Goal: Task Accomplishment & Management: Complete application form

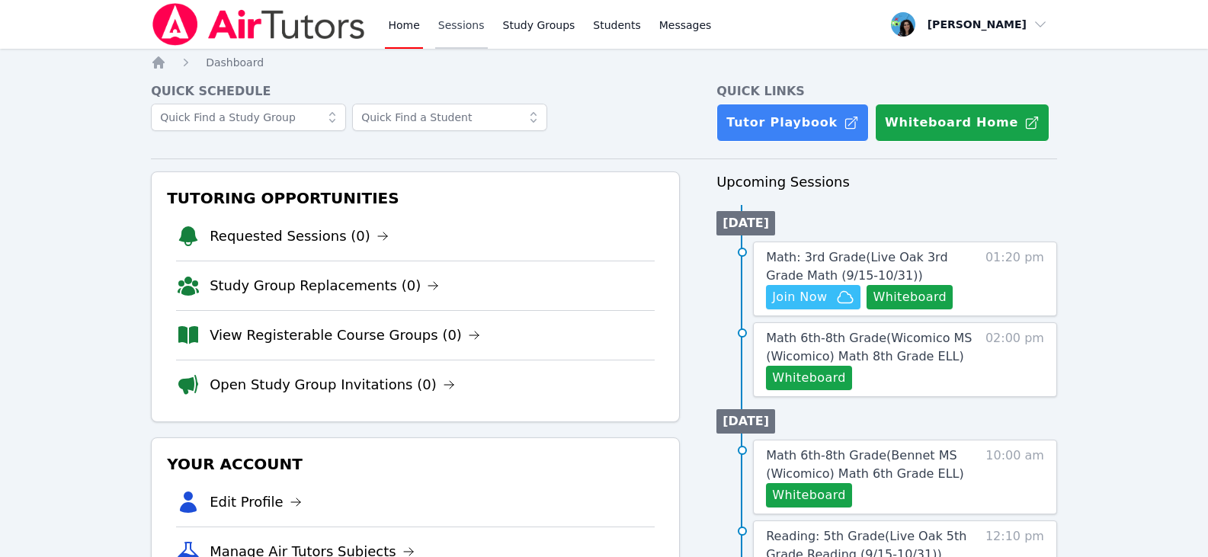
click at [450, 27] on link "Sessions" at bounding box center [461, 24] width 53 height 49
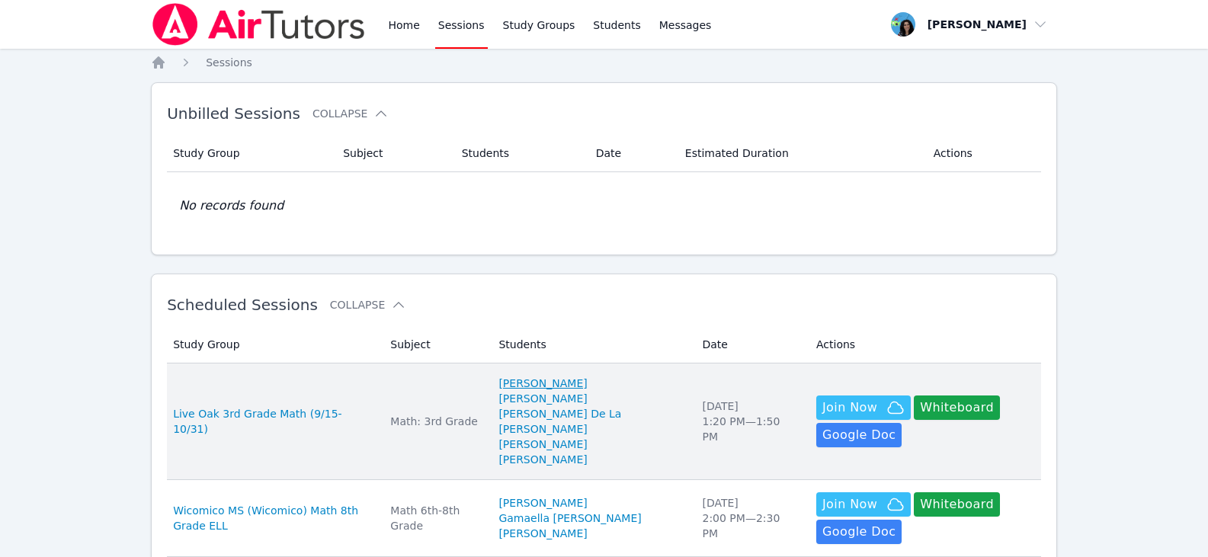
click at [569, 376] on link "[PERSON_NAME]" at bounding box center [542, 383] width 88 height 15
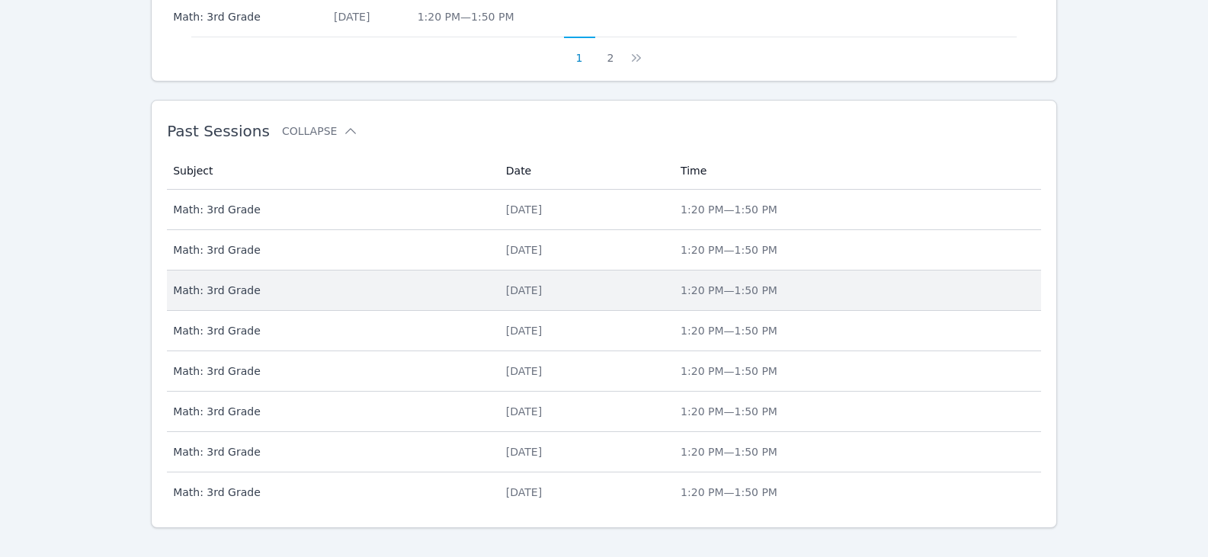
scroll to position [971, 0]
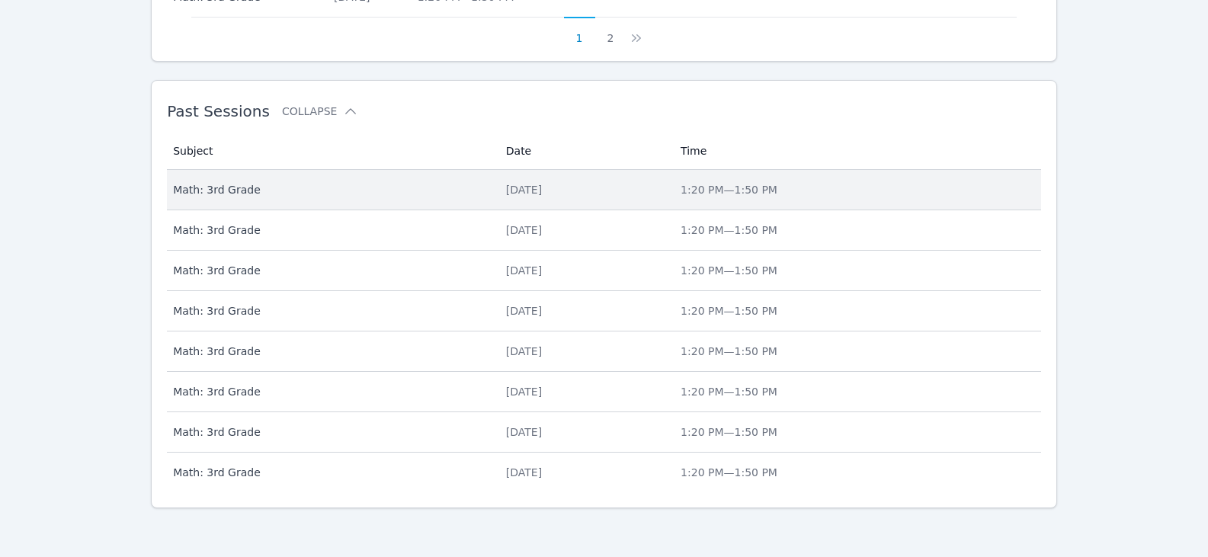
click at [506, 196] on div "[DATE]" at bounding box center [584, 189] width 156 height 15
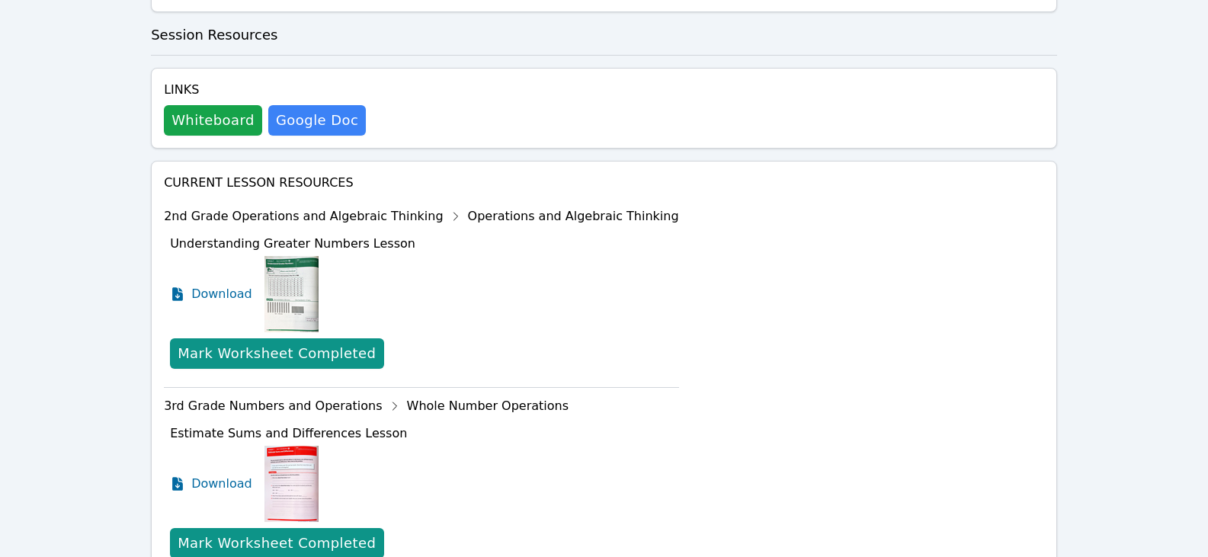
scroll to position [794, 0]
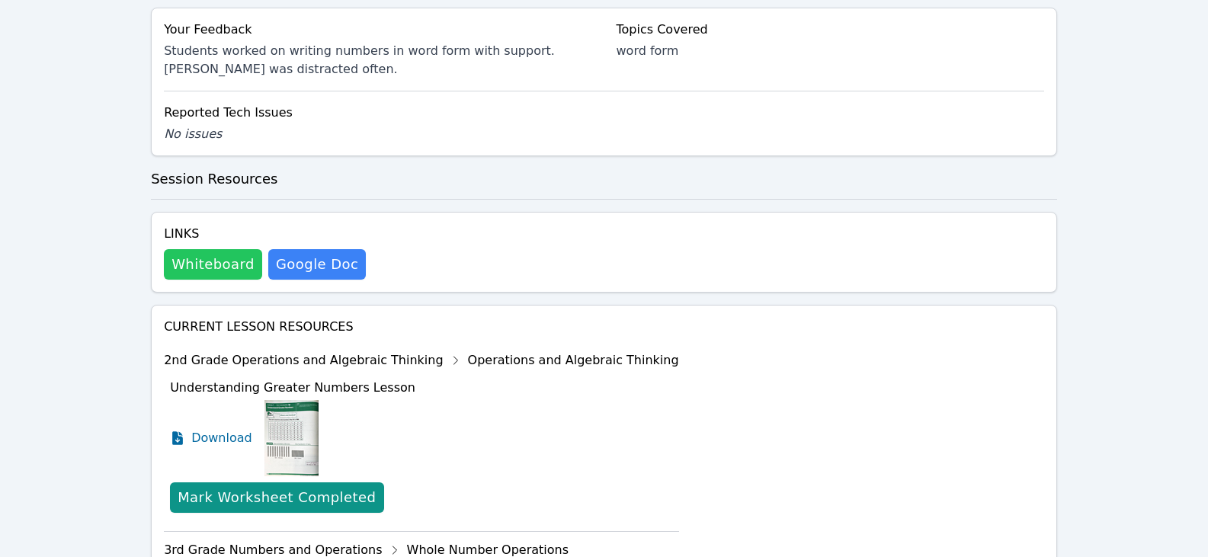
click at [219, 249] on button "Whiteboard" at bounding box center [213, 264] width 98 height 30
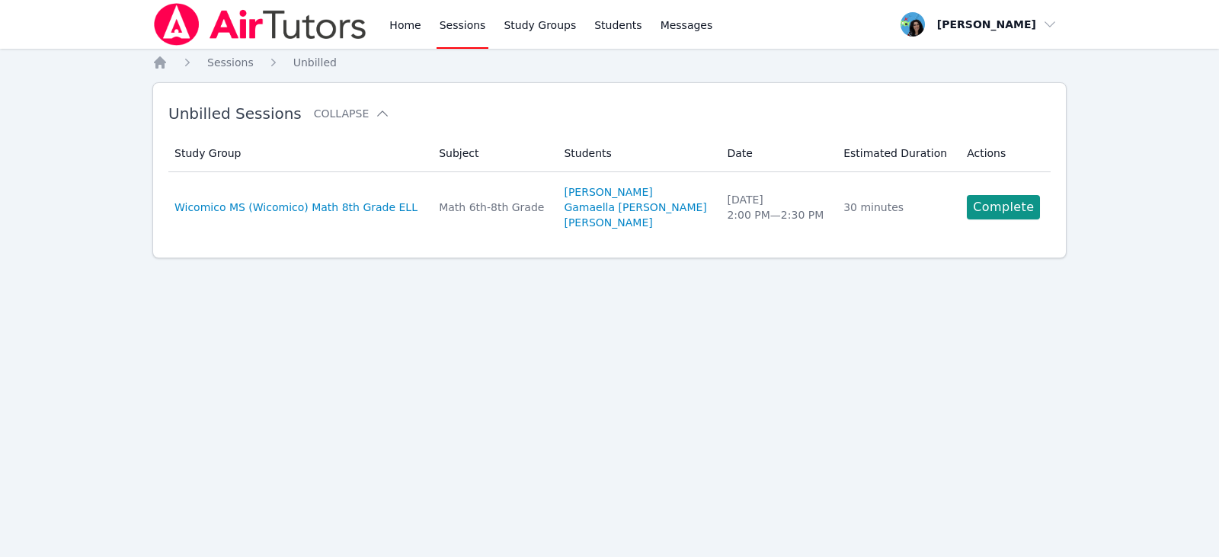
click at [462, 17] on link "Sessions" at bounding box center [463, 24] width 53 height 49
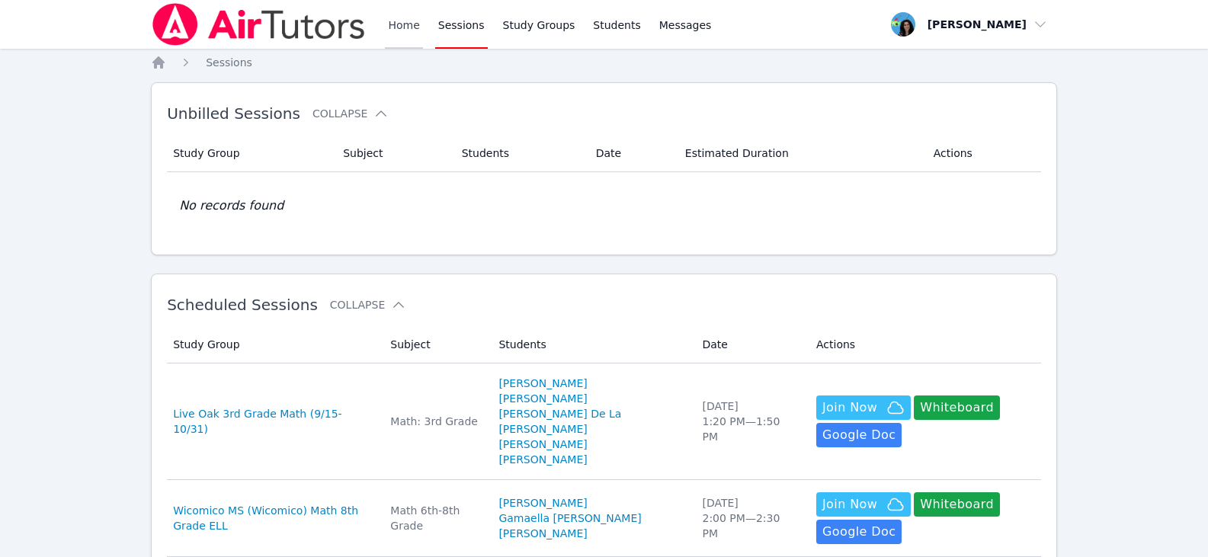
click at [408, 24] on link "Home" at bounding box center [403, 24] width 37 height 49
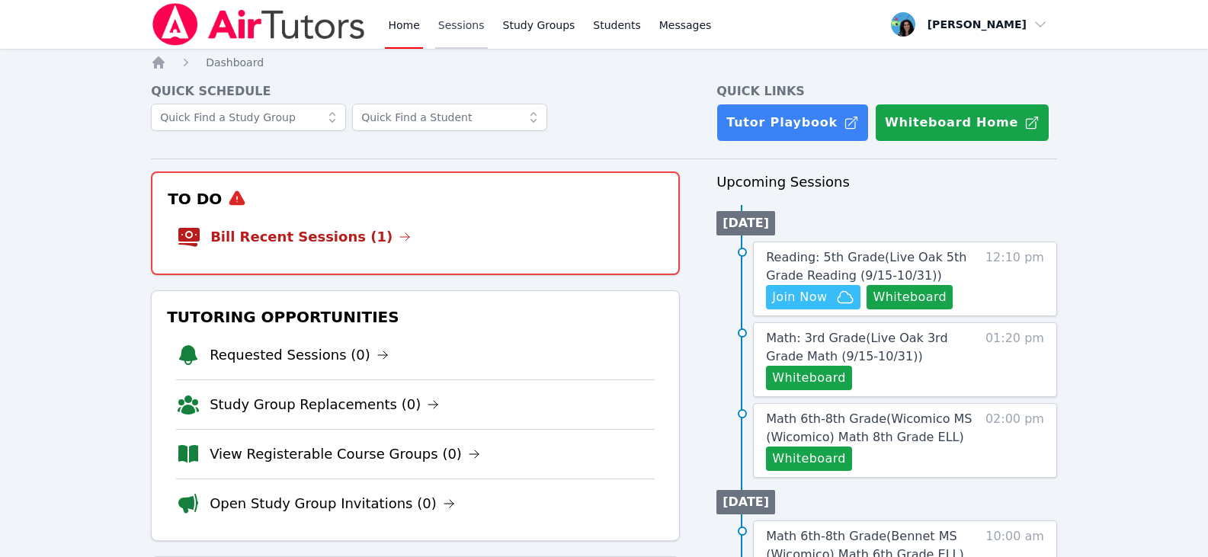
click at [448, 24] on link "Sessions" at bounding box center [461, 24] width 53 height 49
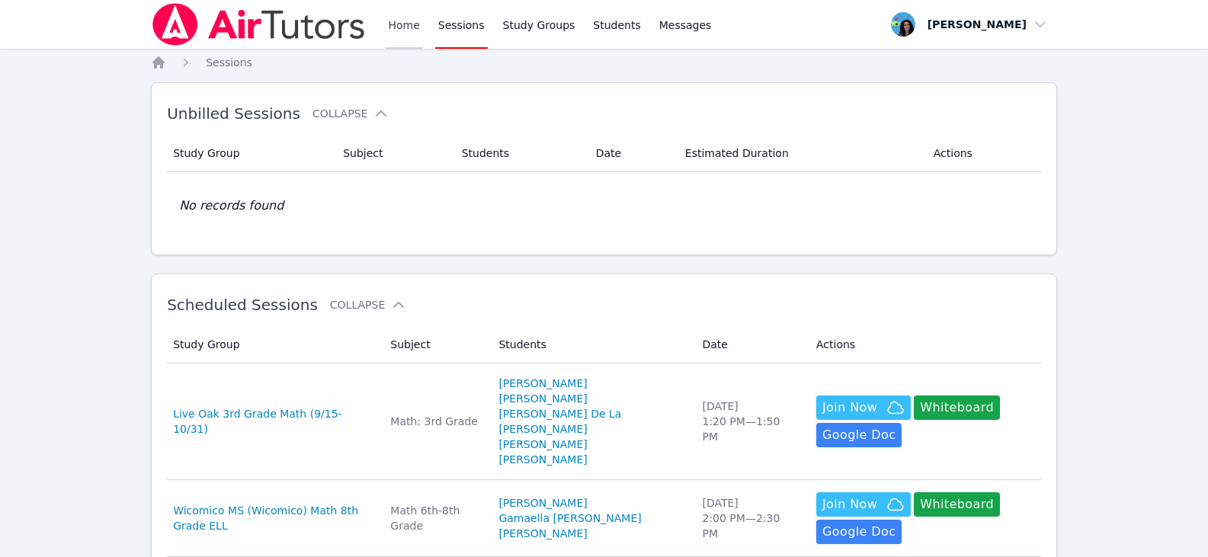
click at [405, 27] on link "Home" at bounding box center [403, 24] width 37 height 49
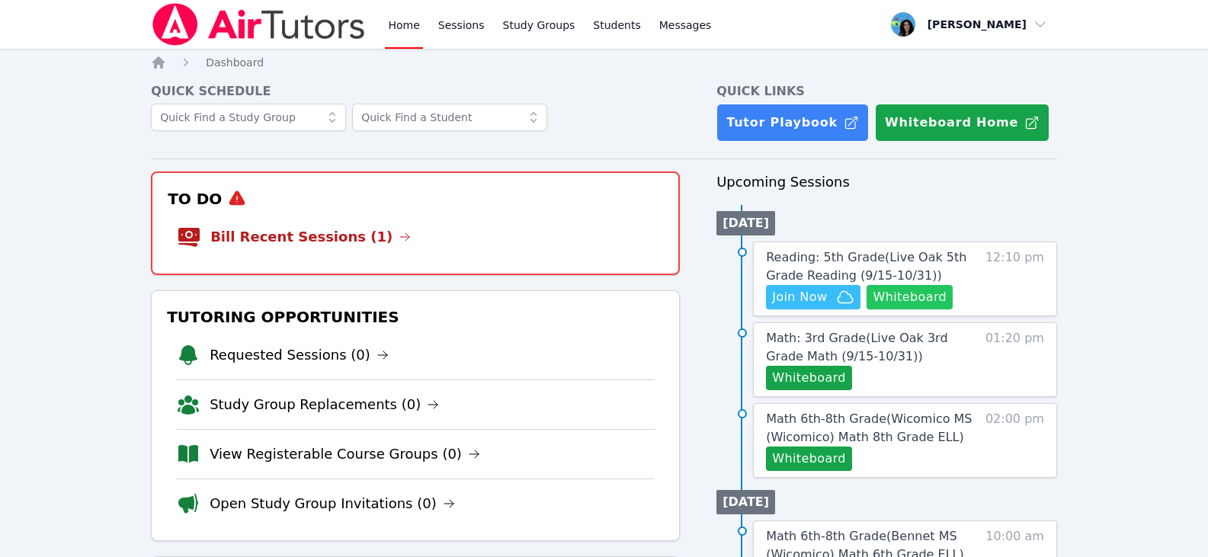
click at [885, 304] on button "Whiteboard" at bounding box center [909, 297] width 86 height 24
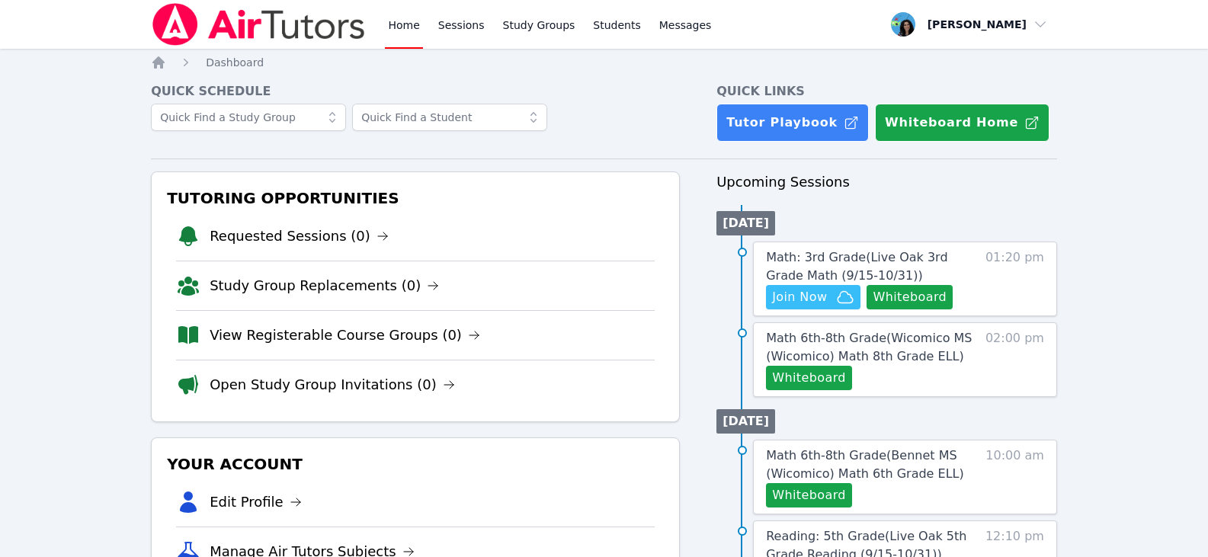
click at [410, 24] on link "Home" at bounding box center [403, 24] width 37 height 49
click at [243, 13] on img at bounding box center [259, 24] width 216 height 43
click at [901, 293] on button "Whiteboard" at bounding box center [909, 297] width 86 height 24
click at [834, 299] on span "Join Now" at bounding box center [813, 297] width 82 height 18
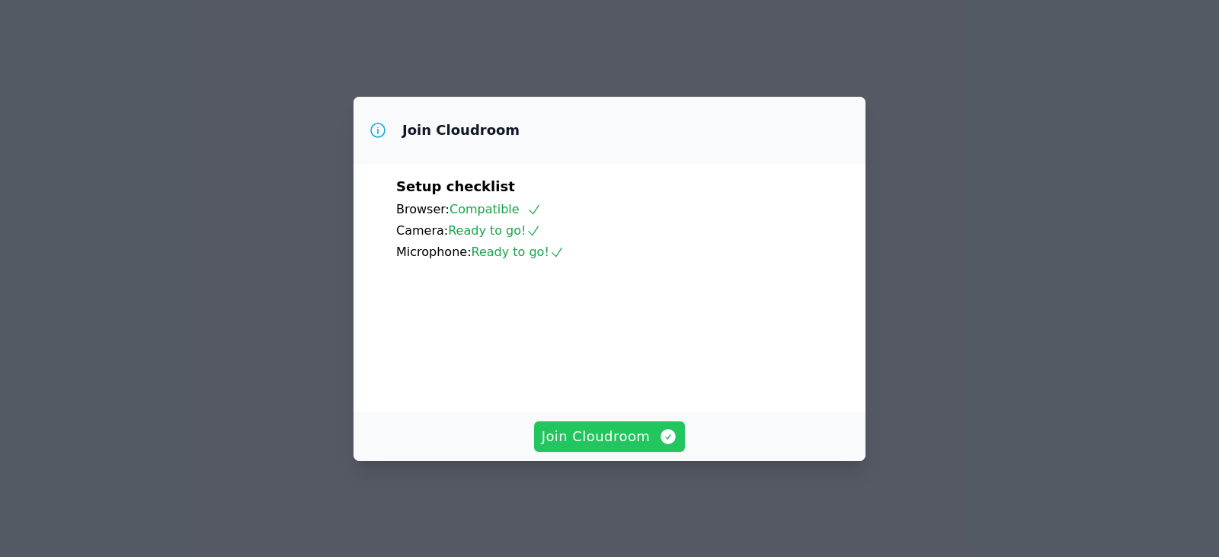
click at [678, 451] on button "Join Cloudroom" at bounding box center [610, 436] width 152 height 30
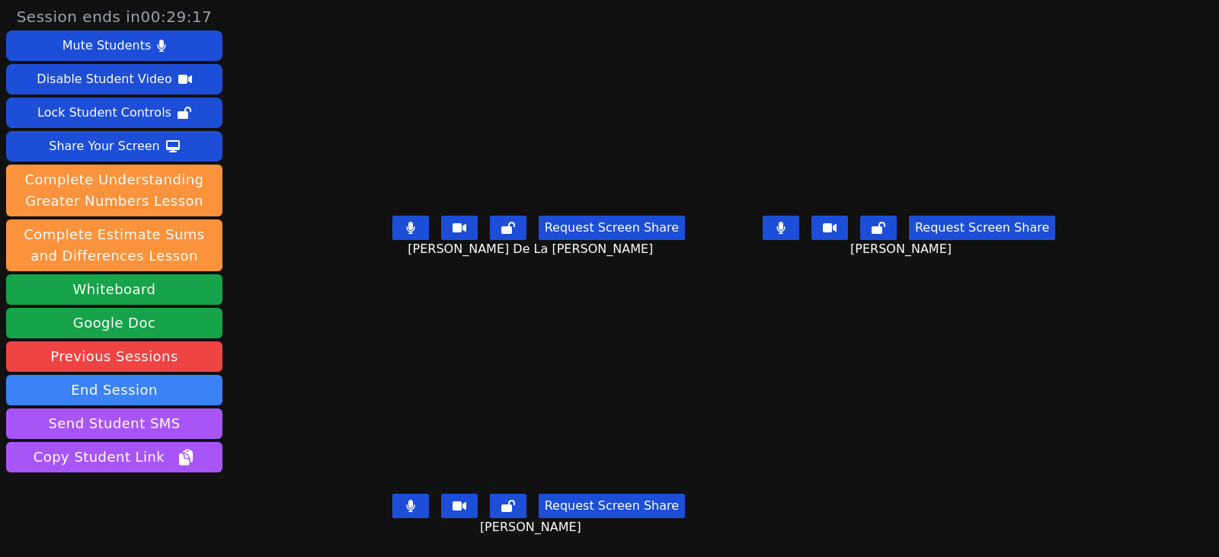
click at [398, 231] on button at bounding box center [410, 228] width 37 height 24
click at [402, 506] on button at bounding box center [410, 506] width 37 height 24
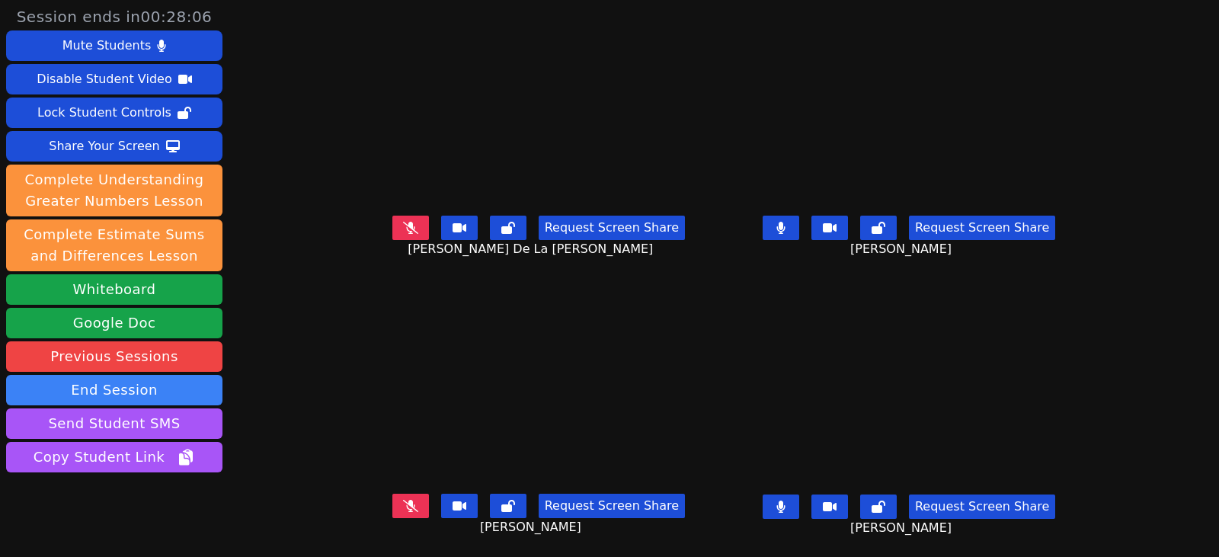
click at [785, 227] on icon at bounding box center [780, 228] width 8 height 12
click at [786, 502] on icon at bounding box center [780, 507] width 9 height 12
click at [403, 229] on icon at bounding box center [410, 228] width 15 height 12
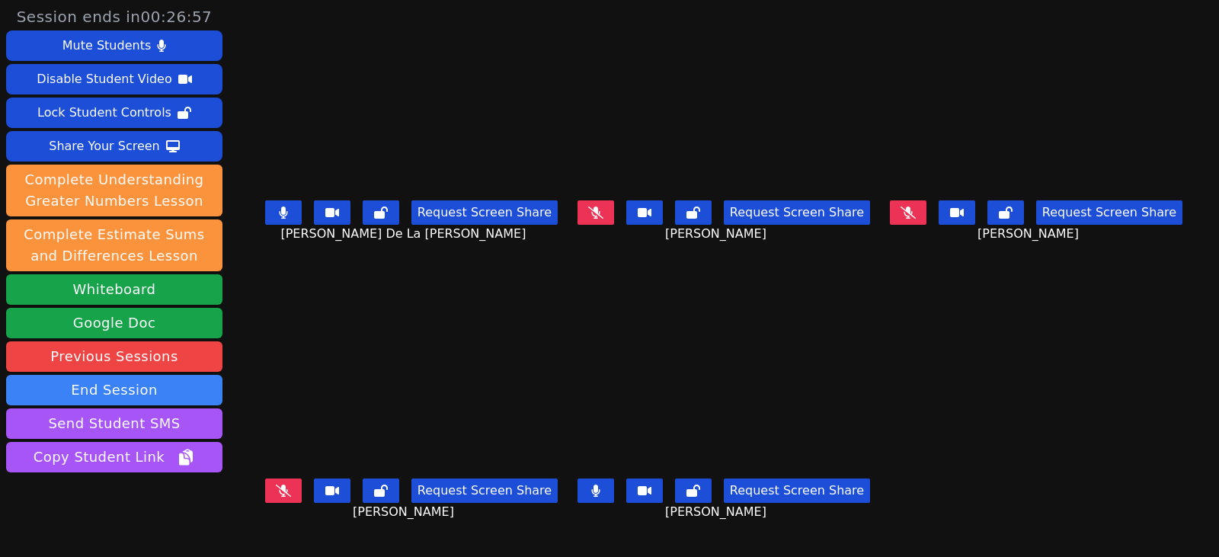
click at [590, 478] on button at bounding box center [596, 490] width 37 height 24
click at [282, 217] on button at bounding box center [283, 212] width 37 height 24
click at [926, 213] on button at bounding box center [908, 212] width 37 height 24
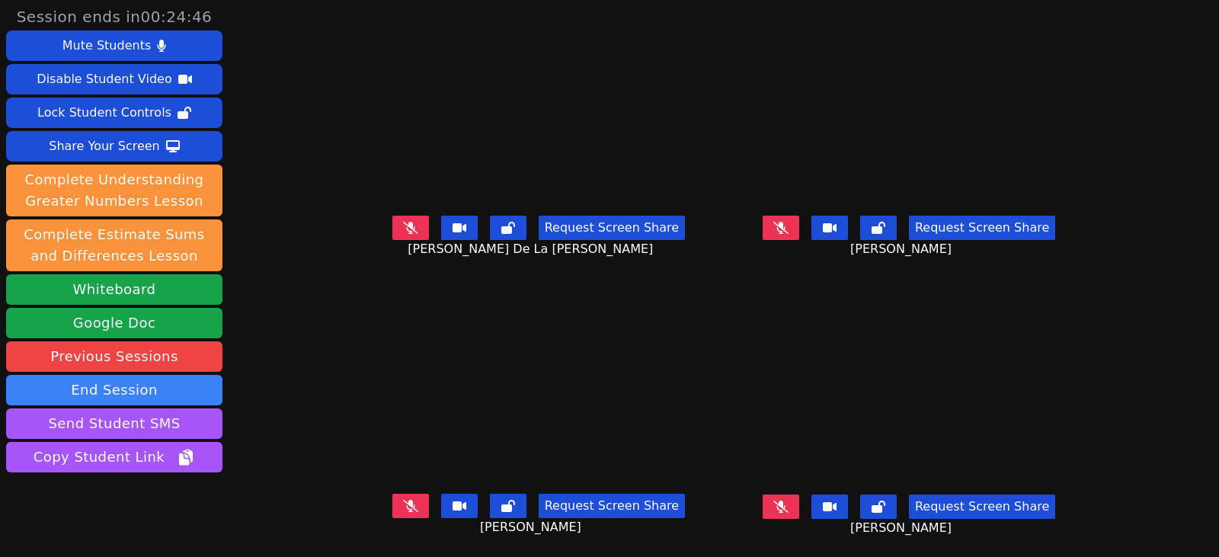
click at [403, 505] on icon at bounding box center [410, 506] width 15 height 12
click at [396, 505] on button at bounding box center [410, 506] width 37 height 24
click at [789, 507] on icon at bounding box center [780, 507] width 15 height 12
click at [786, 509] on icon at bounding box center [780, 507] width 9 height 12
click at [799, 238] on button at bounding box center [781, 228] width 37 height 24
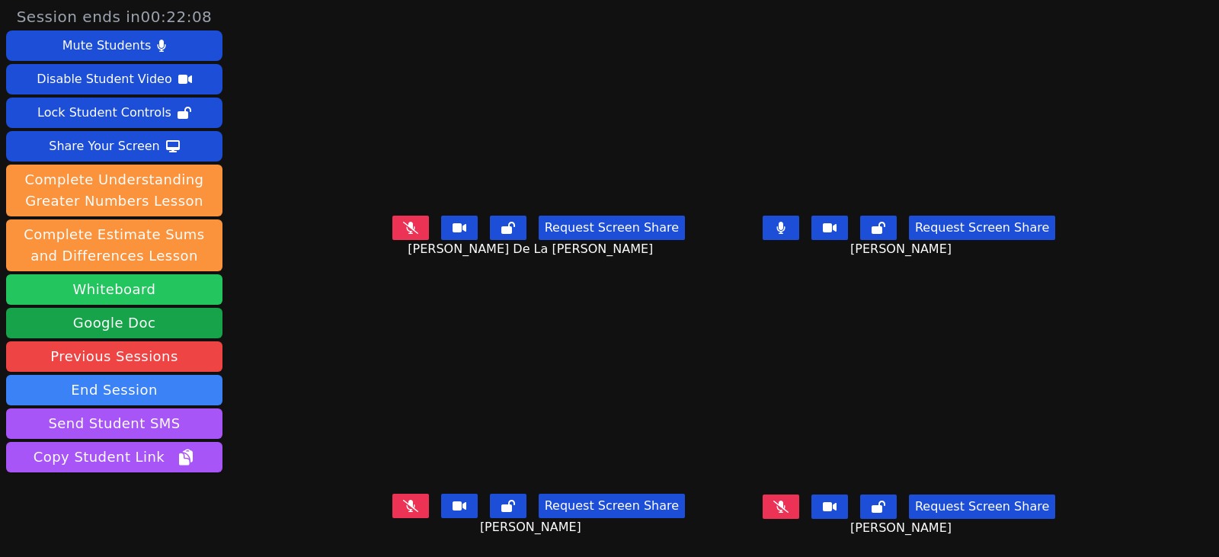
click at [190, 295] on button "Whiteboard" at bounding box center [114, 289] width 216 height 30
drag, startPoint x: 797, startPoint y: 229, endPoint x: 718, endPoint y: 251, distance: 82.5
click at [785, 229] on icon at bounding box center [780, 228] width 8 height 12
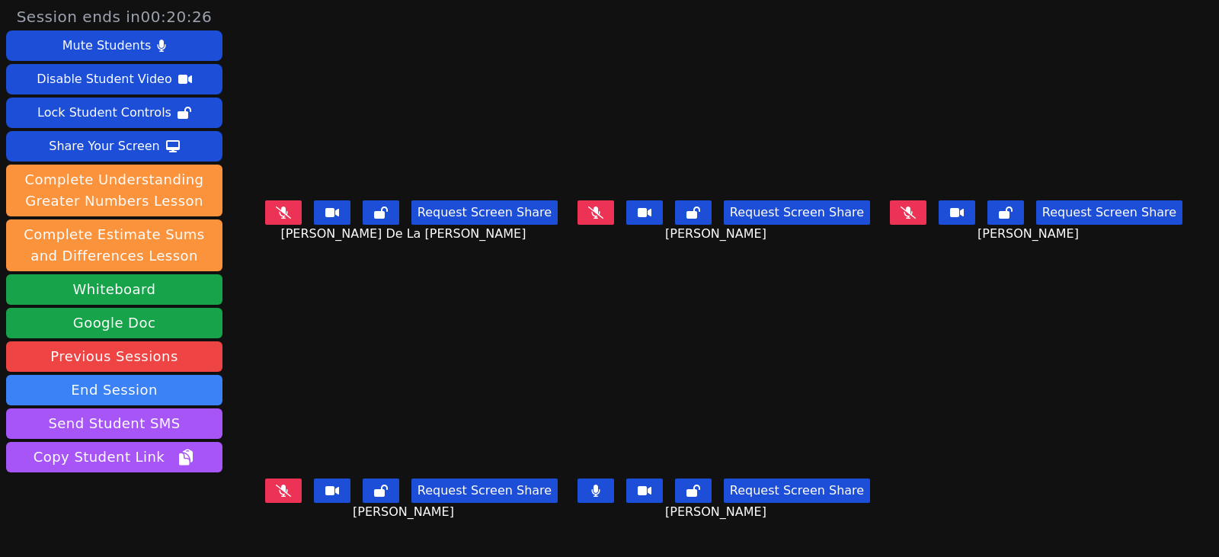
drag, startPoint x: 606, startPoint y: 489, endPoint x: 514, endPoint y: 500, distance: 92.8
click at [606, 491] on button at bounding box center [596, 490] width 37 height 24
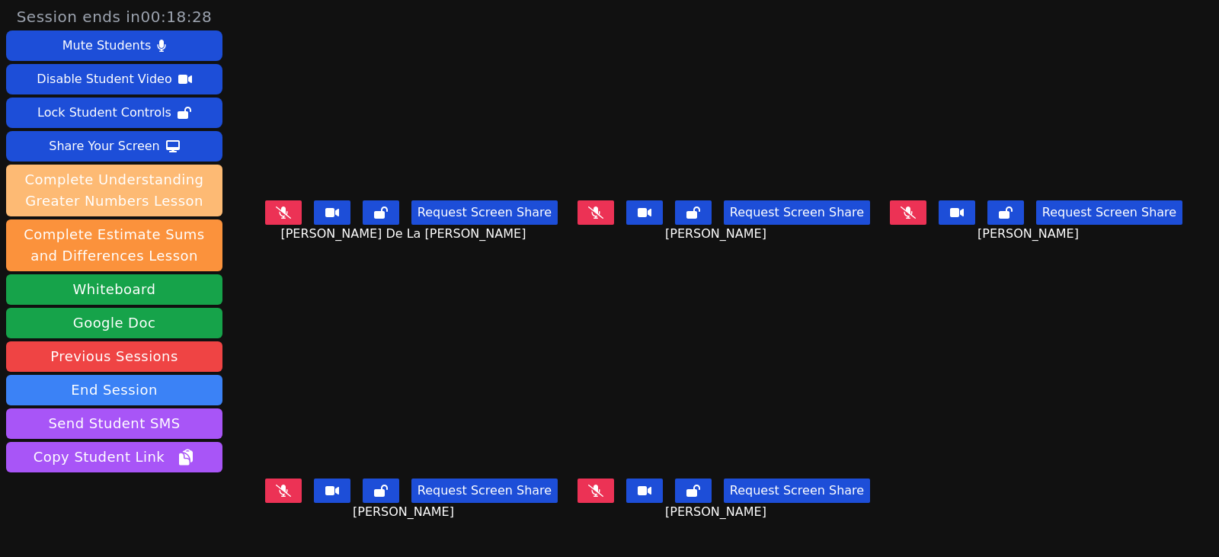
drag, startPoint x: 273, startPoint y: 214, endPoint x: 162, endPoint y: 215, distance: 110.5
click at [276, 214] on icon at bounding box center [283, 212] width 15 height 12
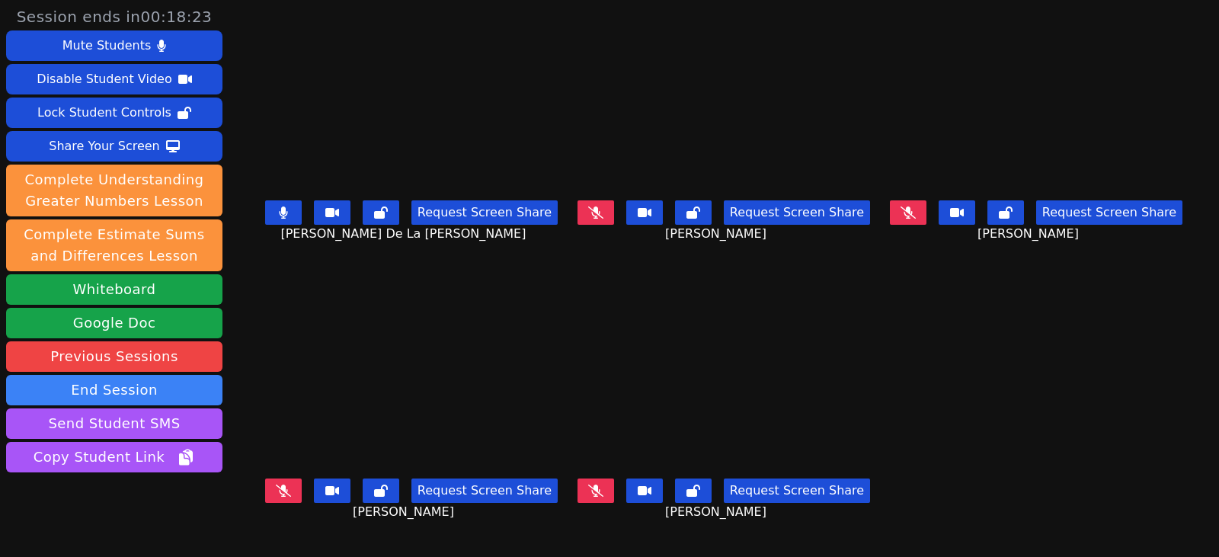
click at [265, 207] on button at bounding box center [283, 212] width 37 height 24
click at [276, 214] on icon at bounding box center [283, 212] width 15 height 12
click at [279, 217] on icon at bounding box center [283, 212] width 9 height 12
click at [926, 220] on button at bounding box center [908, 212] width 37 height 24
click at [913, 211] on icon at bounding box center [908, 212] width 9 height 12
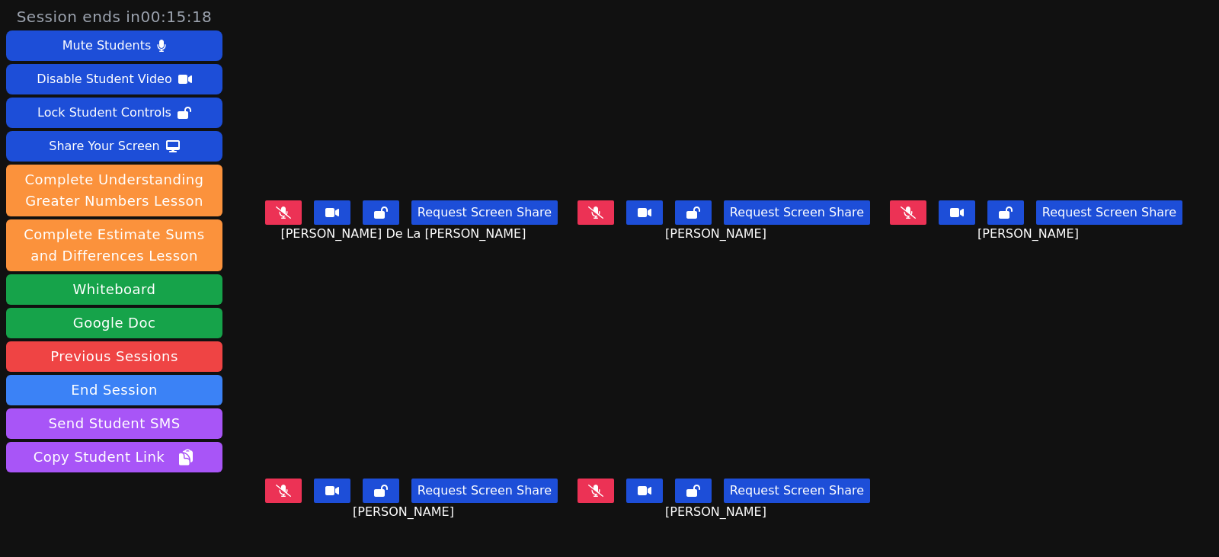
drag, startPoint x: 594, startPoint y: 215, endPoint x: 341, endPoint y: 203, distance: 252.5
click at [594, 215] on icon at bounding box center [595, 212] width 15 height 12
click at [594, 211] on icon at bounding box center [595, 212] width 8 height 12
click at [926, 214] on button at bounding box center [908, 212] width 37 height 24
click at [926, 213] on button at bounding box center [908, 212] width 37 height 24
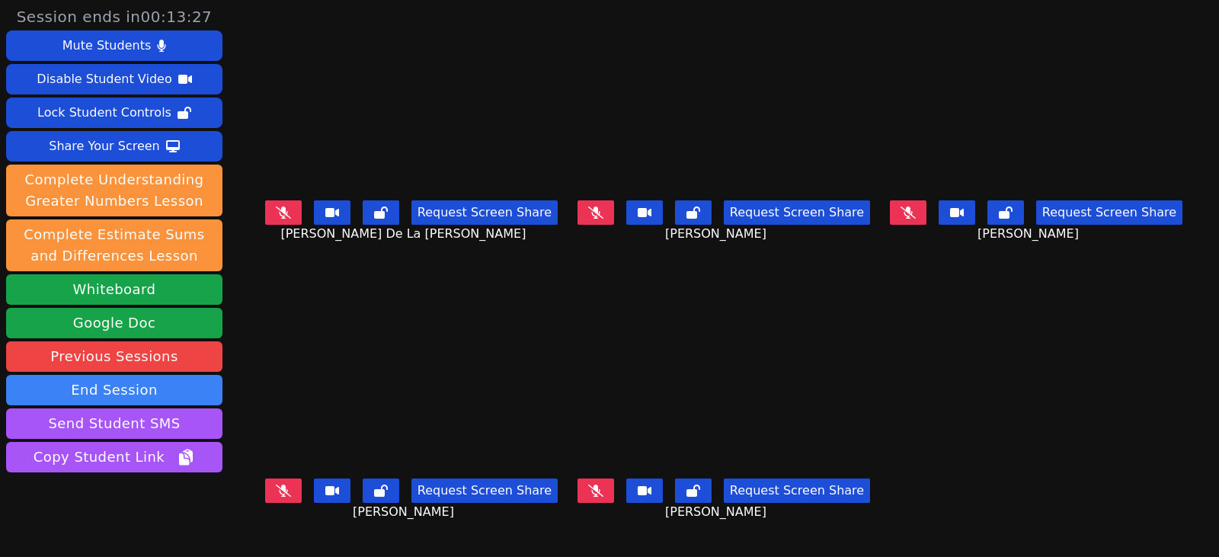
click at [276, 491] on icon at bounding box center [283, 491] width 15 height 12
drag, startPoint x: 277, startPoint y: 494, endPoint x: 315, endPoint y: 511, distance: 42.3
click at [277, 494] on button at bounding box center [283, 490] width 37 height 24
click at [458, 528] on div "Request Screen Share Edwin Silve" at bounding box center [411, 502] width 303 height 61
click at [277, 217] on button at bounding box center [283, 212] width 37 height 24
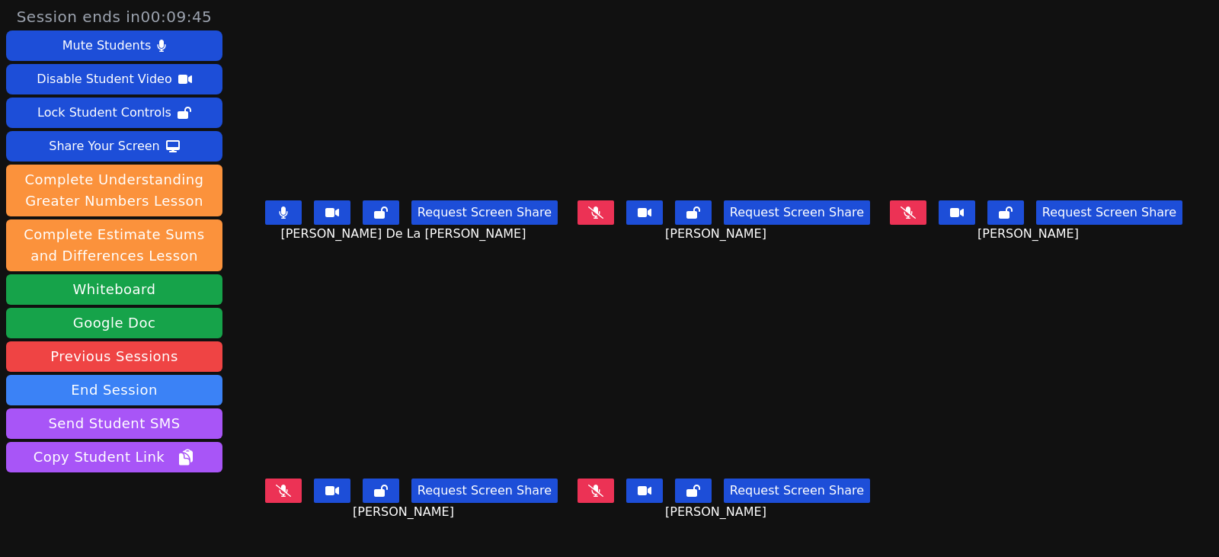
click at [279, 214] on icon at bounding box center [283, 212] width 8 height 12
click at [597, 490] on icon at bounding box center [595, 491] width 15 height 12
drag, startPoint x: 581, startPoint y: 479, endPoint x: 731, endPoint y: 374, distance: 182.6
click at [581, 479] on button at bounding box center [596, 490] width 37 height 24
click at [916, 215] on icon at bounding box center [908, 212] width 15 height 12
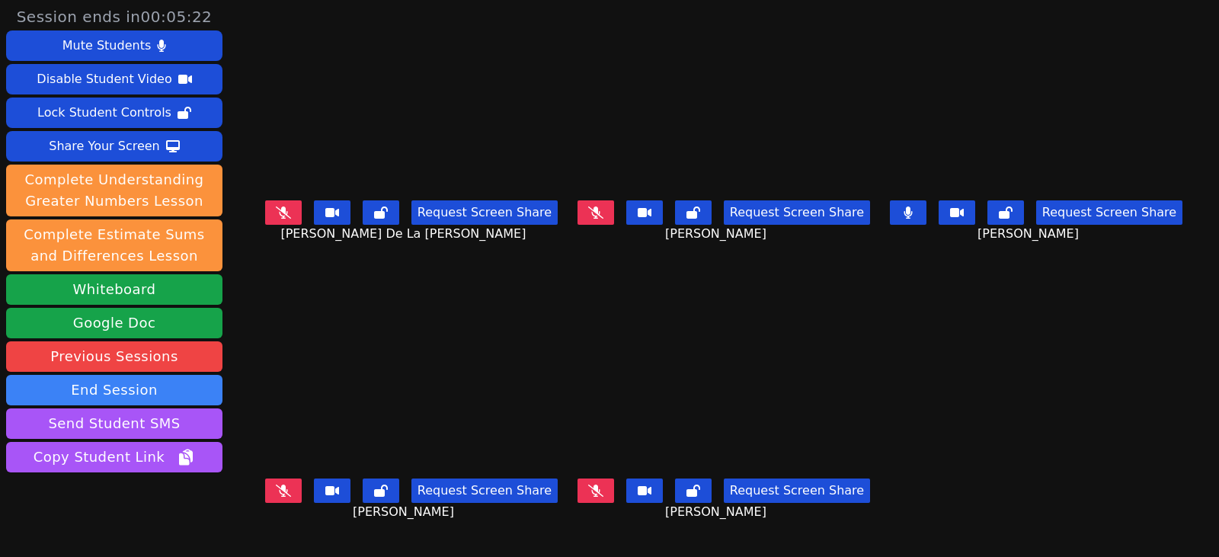
click at [912, 211] on icon at bounding box center [908, 212] width 8 height 12
click at [277, 219] on button at bounding box center [283, 212] width 37 height 24
click at [279, 219] on icon at bounding box center [283, 212] width 9 height 12
click at [587, 219] on button at bounding box center [596, 212] width 37 height 24
click at [600, 212] on button at bounding box center [596, 212] width 37 height 24
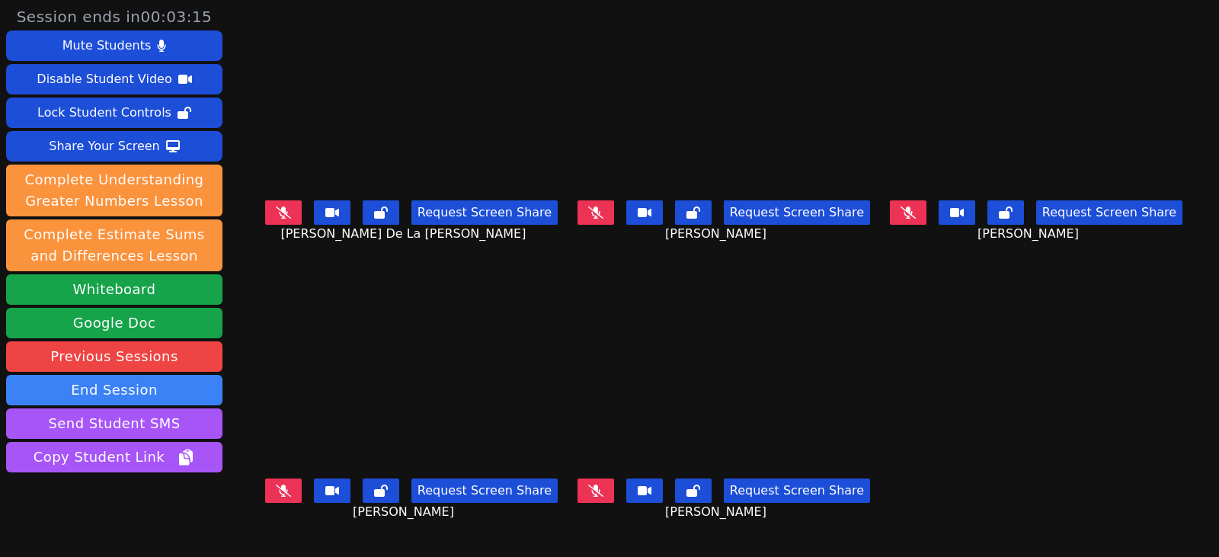
click at [276, 218] on icon at bounding box center [283, 212] width 15 height 12
click at [604, 213] on button at bounding box center [596, 212] width 37 height 24
click at [597, 489] on icon at bounding box center [595, 491] width 15 height 12
click at [916, 212] on icon at bounding box center [908, 212] width 15 height 12
click at [279, 216] on icon at bounding box center [283, 212] width 8 height 12
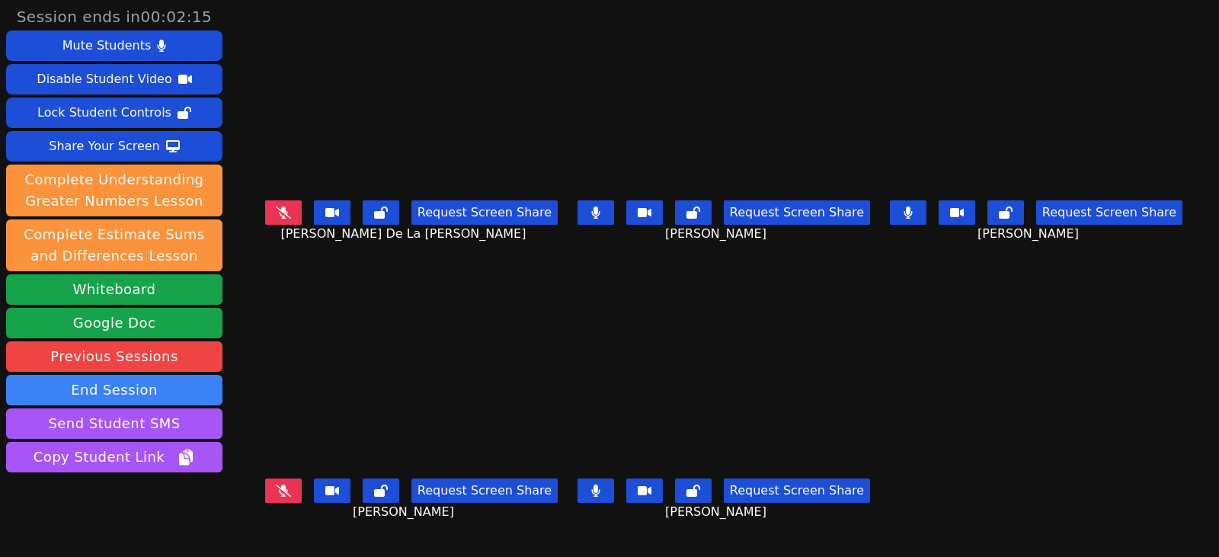
click at [591, 490] on icon at bounding box center [595, 491] width 9 height 12
click at [914, 223] on button at bounding box center [908, 212] width 37 height 24
click at [594, 214] on icon at bounding box center [595, 212] width 8 height 12
click at [276, 488] on icon at bounding box center [283, 491] width 15 height 12
click at [265, 489] on button at bounding box center [283, 490] width 37 height 24
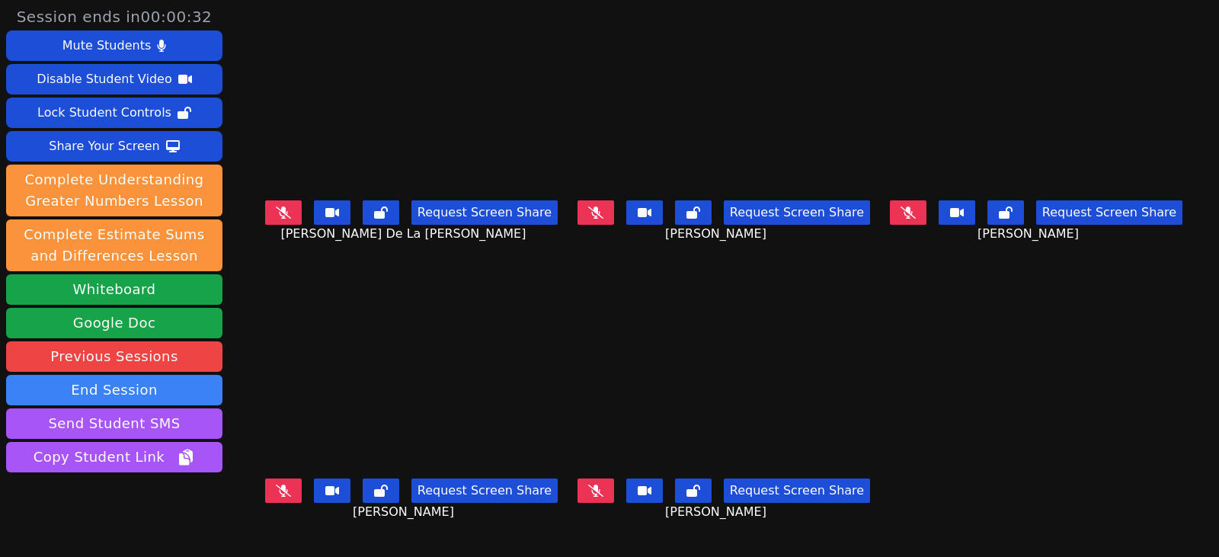
click at [591, 486] on icon at bounding box center [595, 491] width 15 height 12
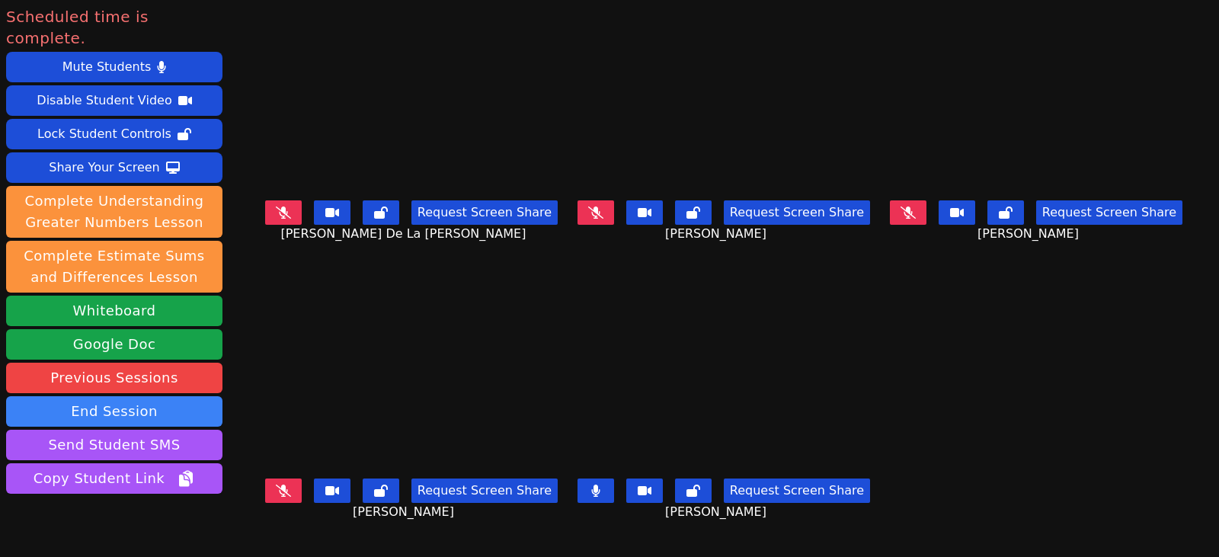
click at [278, 213] on button at bounding box center [283, 212] width 37 height 24
click at [276, 486] on icon at bounding box center [283, 491] width 15 height 12
click at [601, 210] on button at bounding box center [596, 212] width 37 height 24
click at [916, 216] on icon at bounding box center [908, 212] width 15 height 12
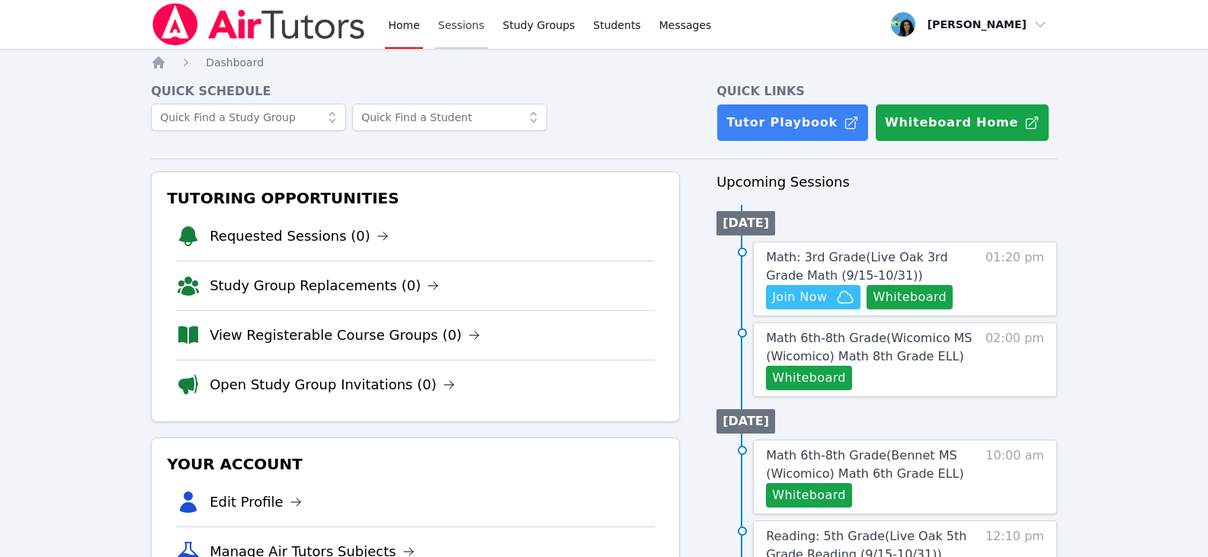
click at [469, 23] on link "Sessions" at bounding box center [461, 24] width 53 height 49
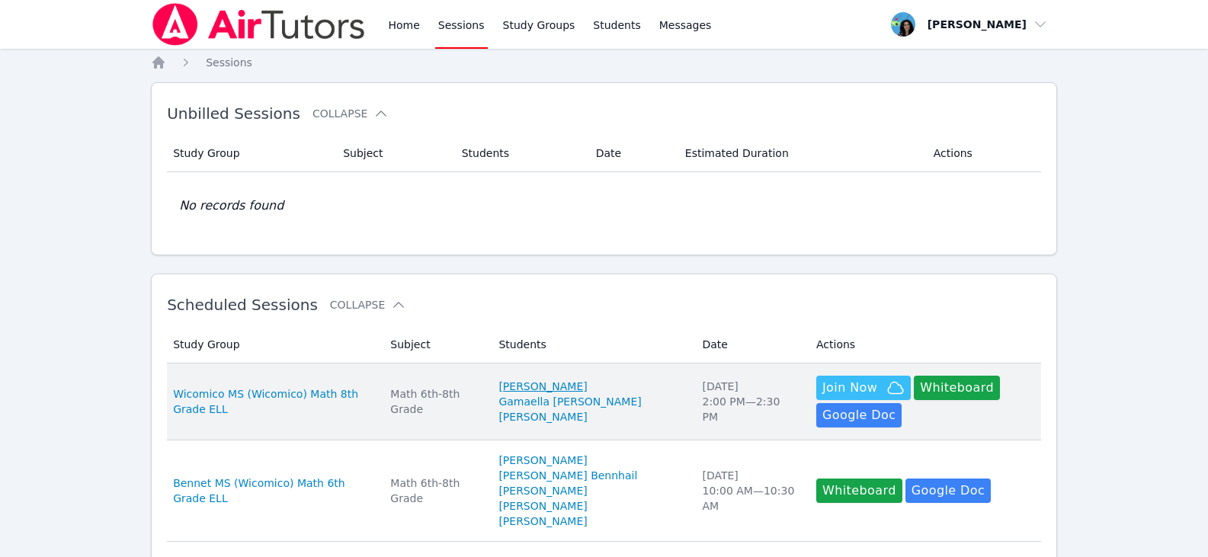
click at [558, 385] on link "[PERSON_NAME]" at bounding box center [542, 386] width 88 height 15
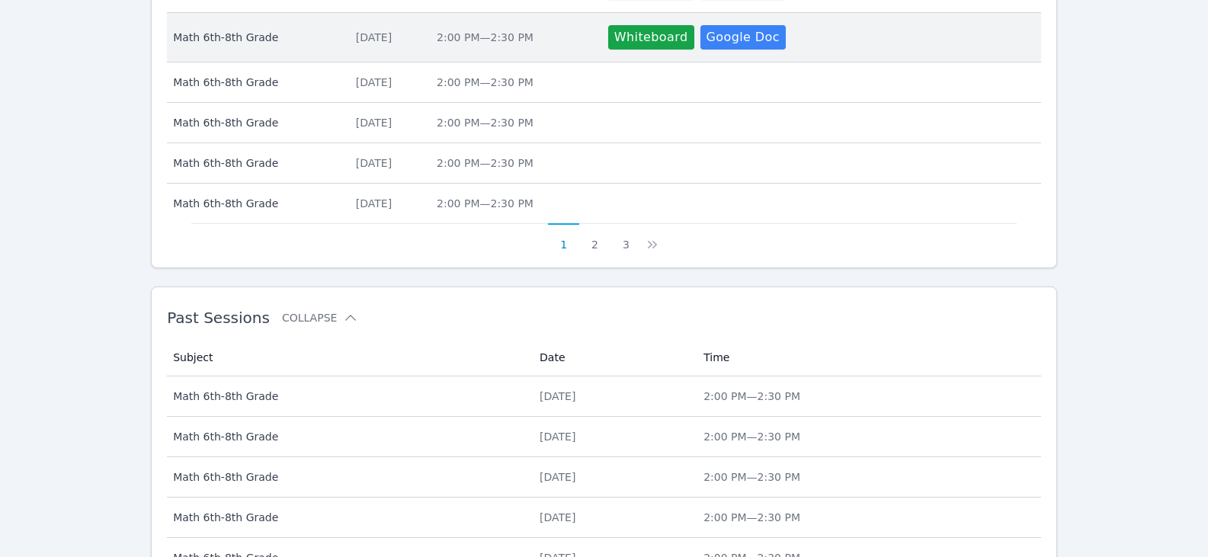
scroll to position [1067, 0]
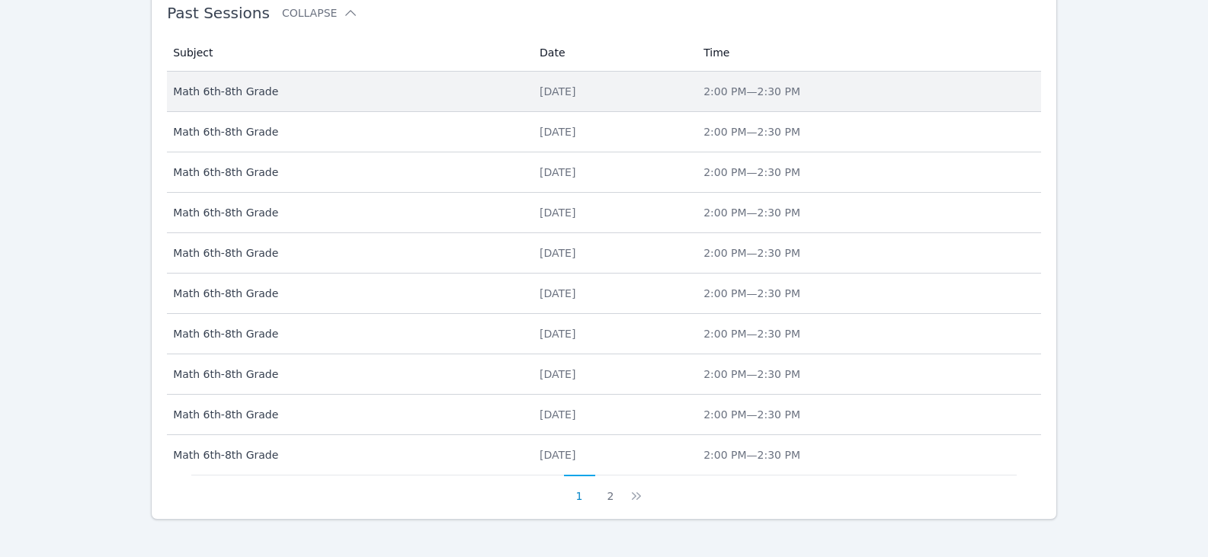
click at [530, 100] on td "Date Fri Oct 10, 2025" at bounding box center [612, 92] width 164 height 40
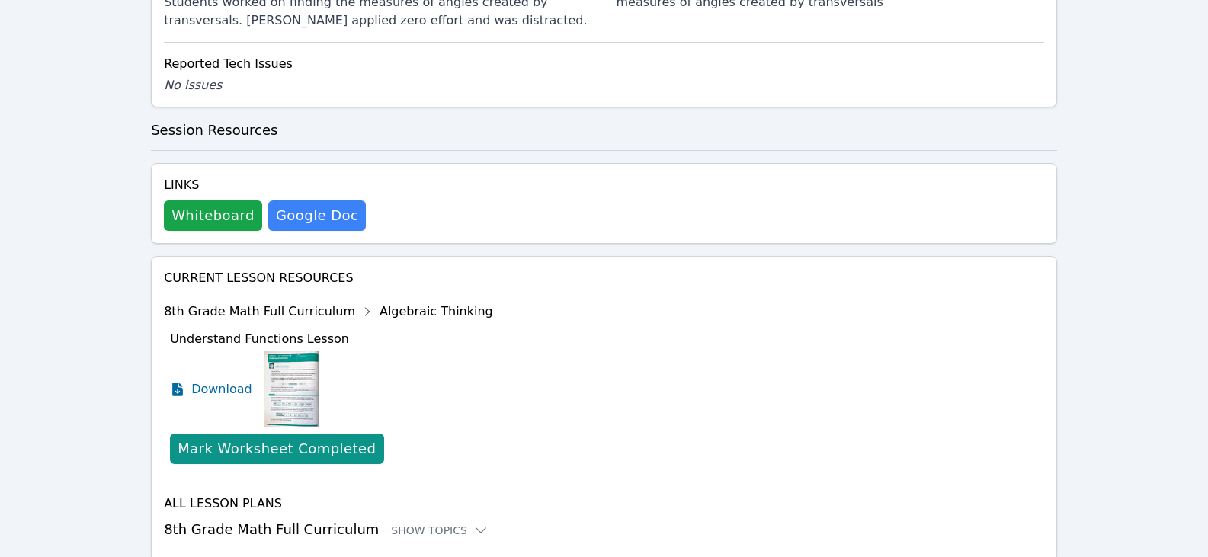
scroll to position [798, 0]
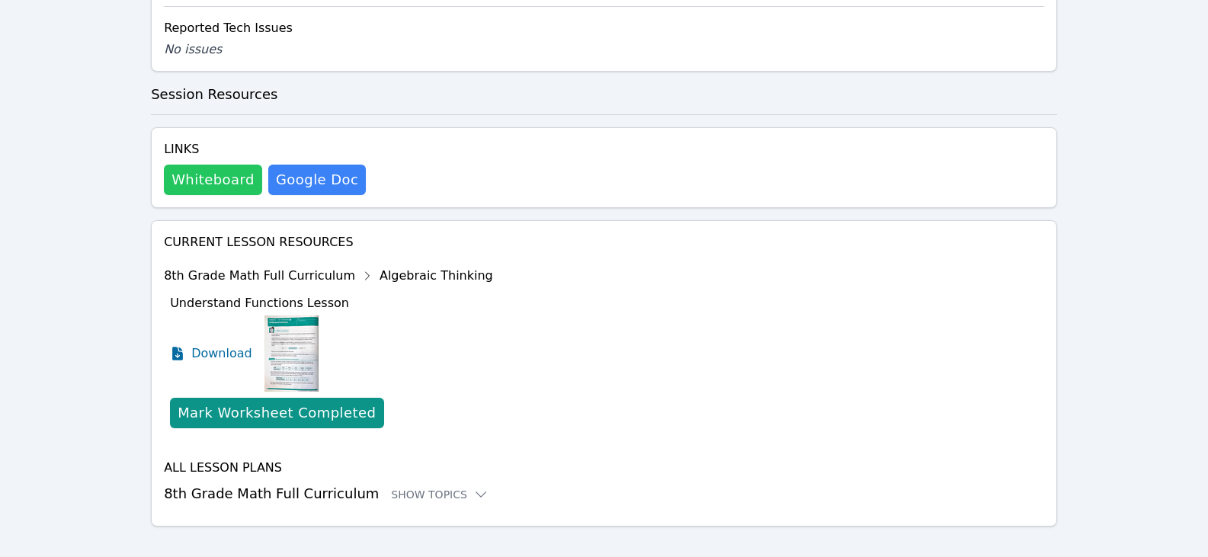
click at [229, 165] on button "Whiteboard" at bounding box center [213, 180] width 98 height 30
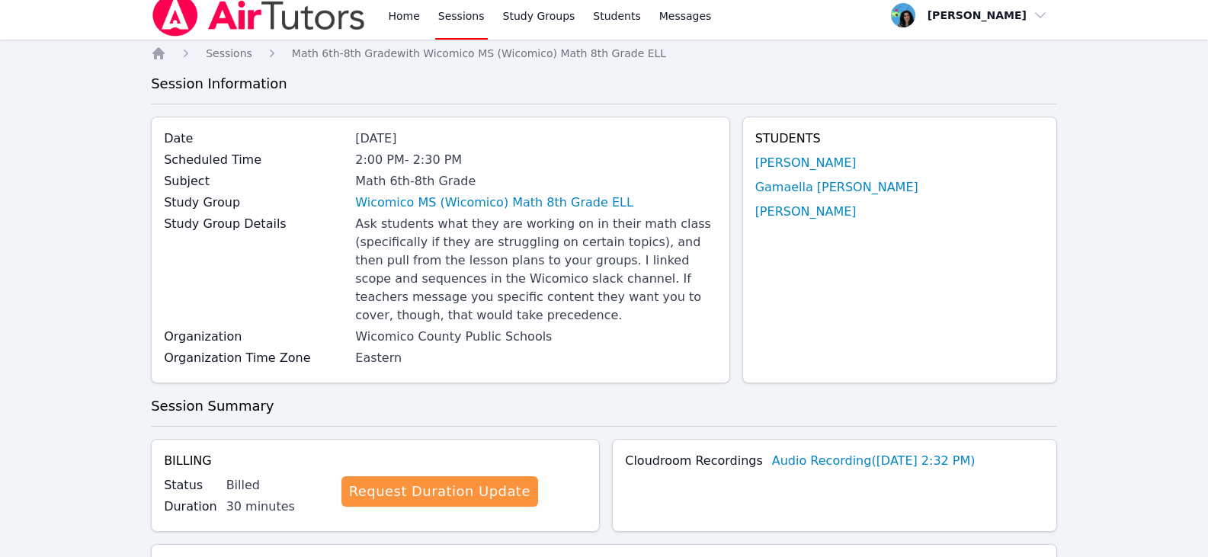
scroll to position [0, 0]
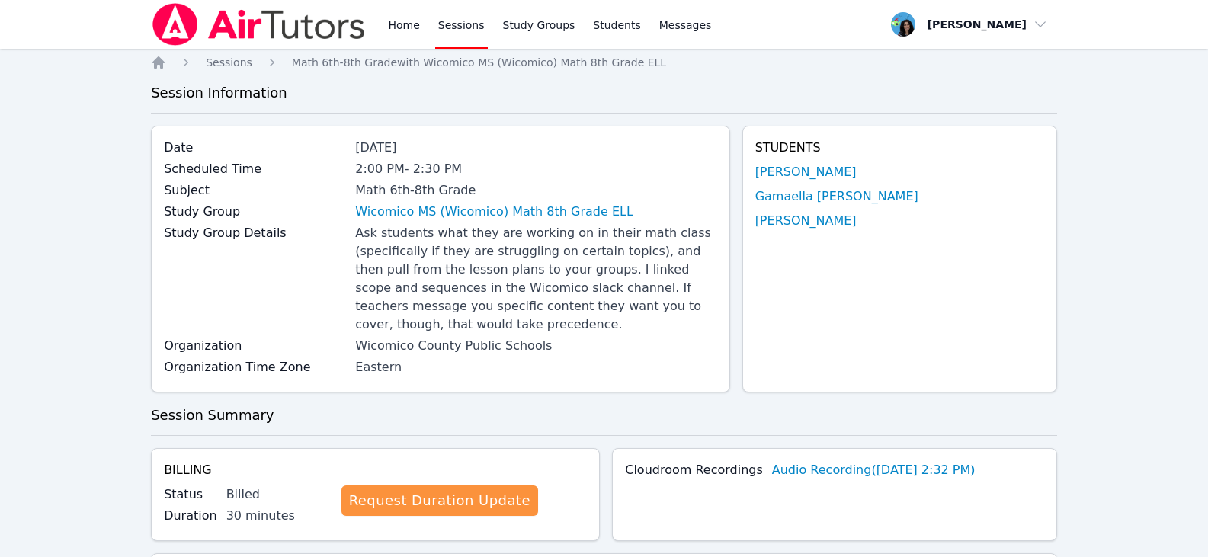
click at [436, 33] on link "Sessions" at bounding box center [461, 24] width 53 height 49
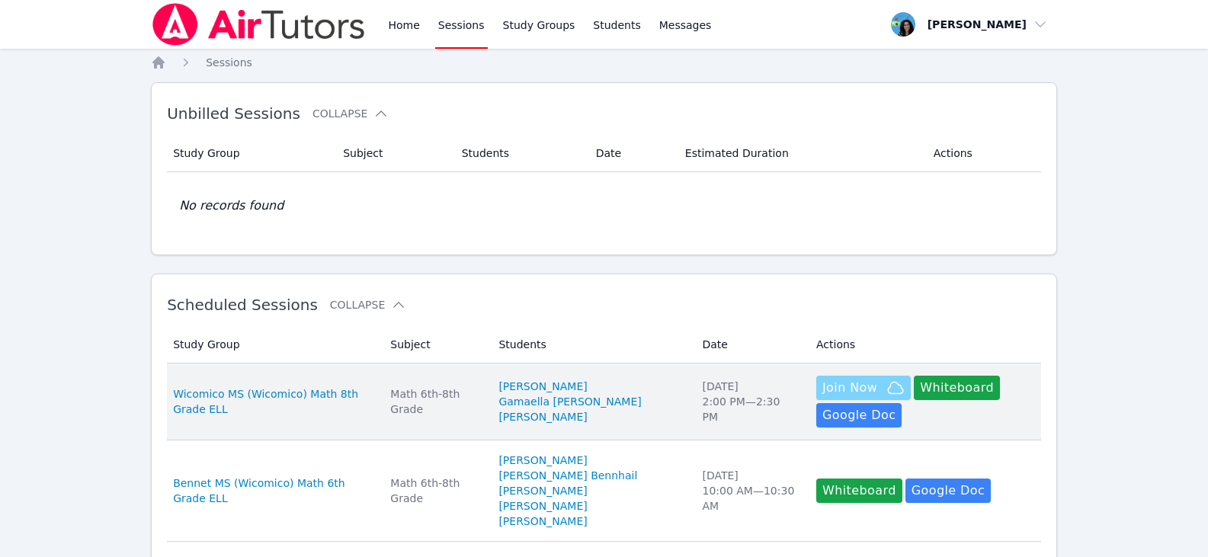
click at [822, 380] on span "Join Now" at bounding box center [849, 388] width 55 height 18
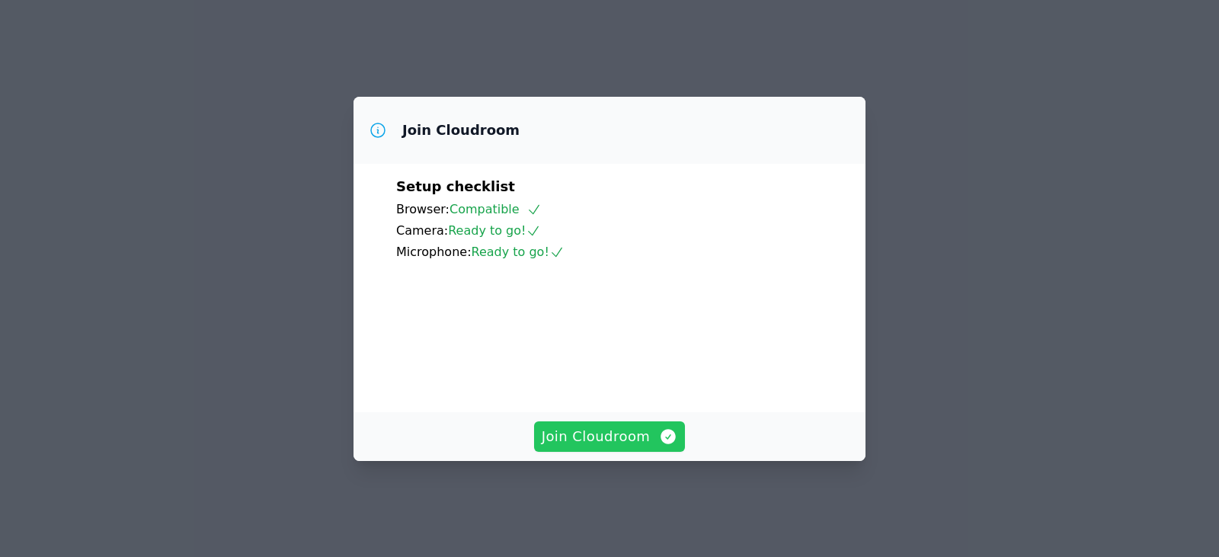
click at [598, 446] on span "Join Cloudroom" at bounding box center [610, 436] width 136 height 21
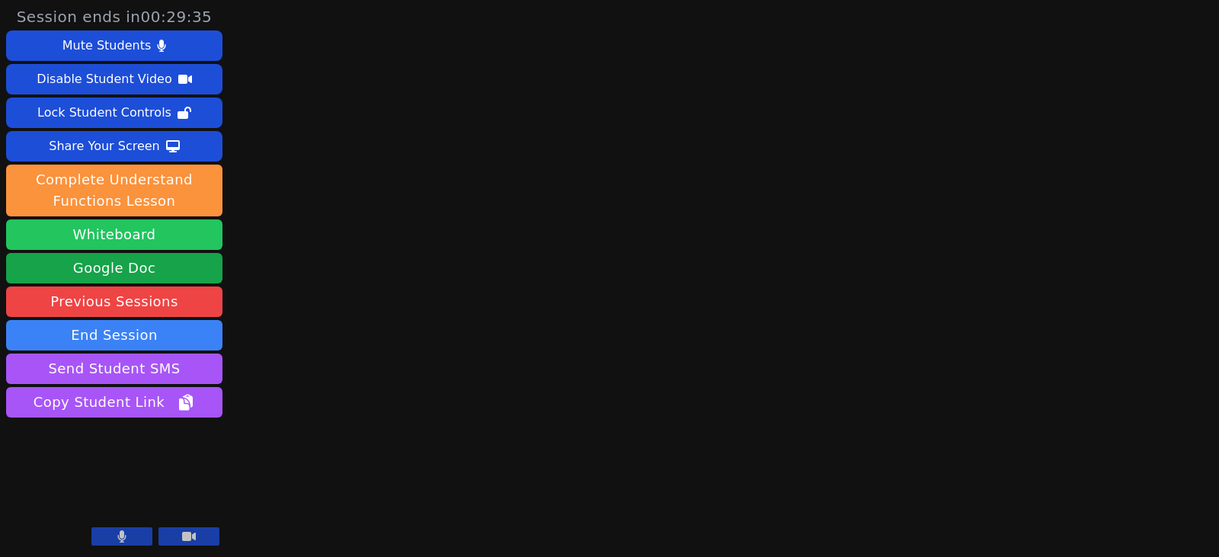
click at [123, 234] on button "Whiteboard" at bounding box center [114, 234] width 216 height 30
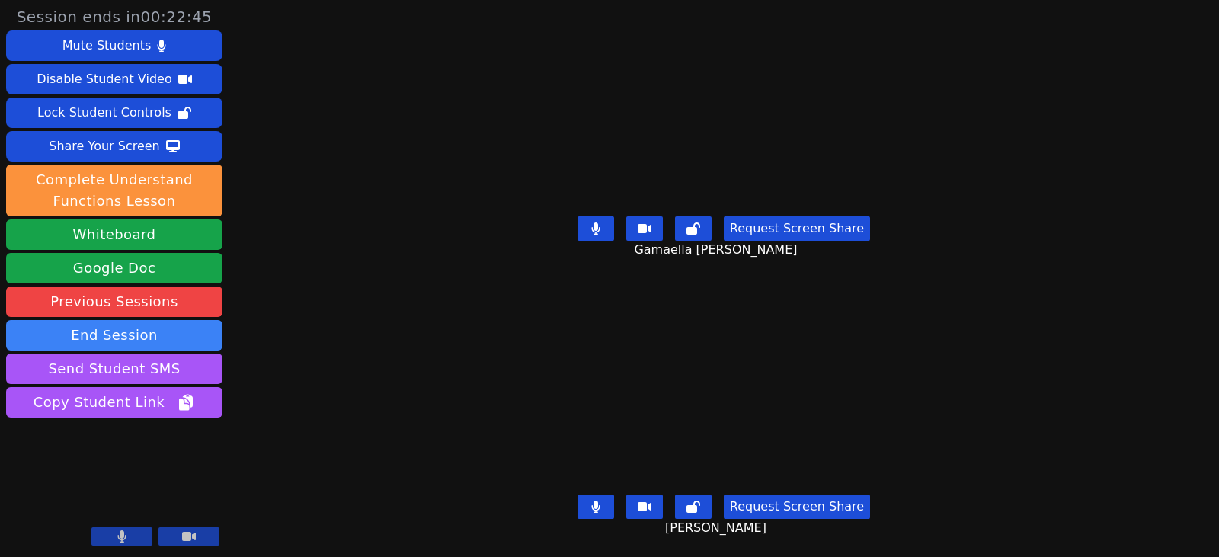
drag, startPoint x: 605, startPoint y: 224, endPoint x: 610, endPoint y: 276, distance: 52.0
click at [605, 224] on button at bounding box center [596, 228] width 37 height 24
click at [594, 501] on icon at bounding box center [595, 507] width 9 height 12
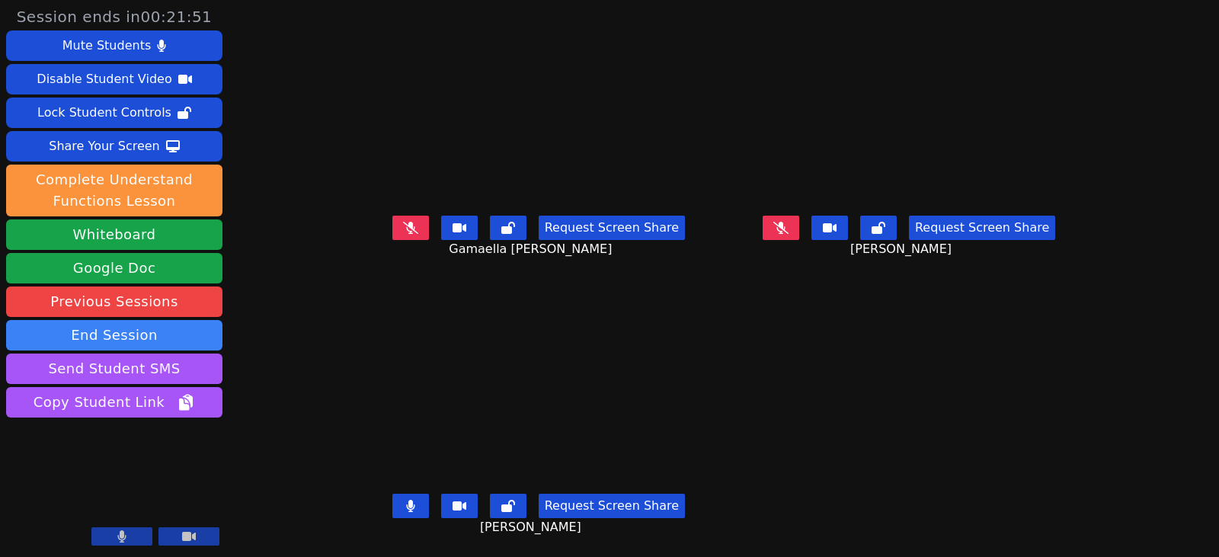
click at [406, 510] on icon at bounding box center [410, 506] width 8 height 12
drag, startPoint x: 395, startPoint y: 225, endPoint x: 241, endPoint y: 224, distance: 153.9
click at [403, 225] on icon at bounding box center [410, 228] width 15 height 12
click at [1026, 366] on main "Gamaella Jean Request Screen Share Gamaella Jean Abigaelle Poustin Request Scre…" at bounding box center [724, 278] width 728 height 557
drag, startPoint x: 375, startPoint y: 221, endPoint x: 391, endPoint y: 233, distance: 20.1
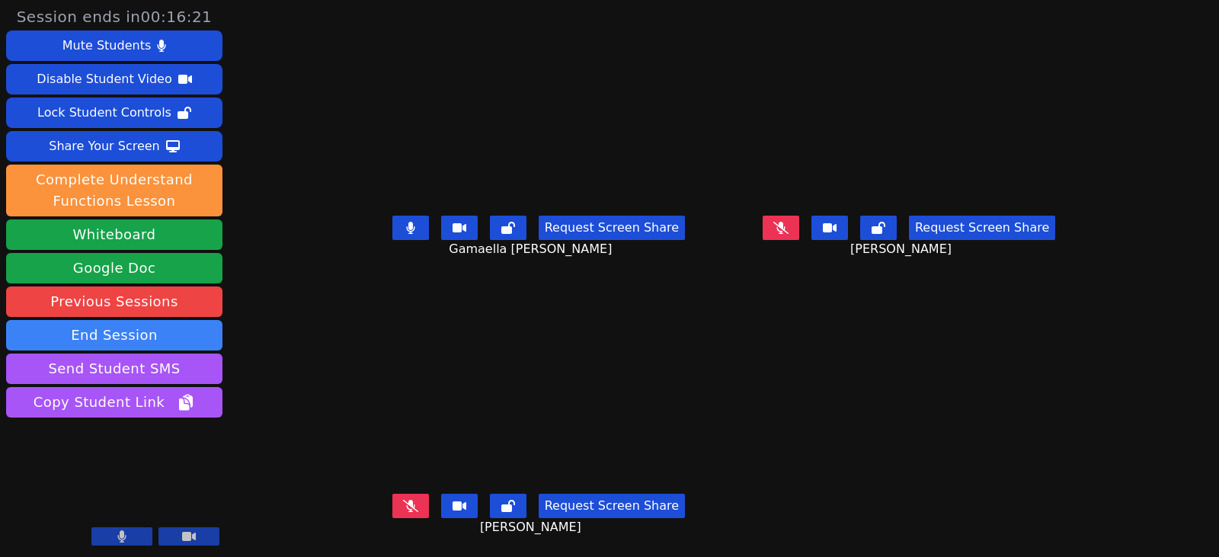
click at [392, 222] on button at bounding box center [410, 228] width 37 height 24
click at [403, 507] on icon at bounding box center [410, 506] width 15 height 12
click at [847, 541] on main "Gamaella Jean Request Screen Share Gamaella Jean Abigaelle Poustin Request Scre…" at bounding box center [724, 278] width 728 height 557
click at [1032, 411] on main "Gamaella Jean Request Screen Share Gamaella Jean Abigaelle Poustin Request Scre…" at bounding box center [724, 278] width 728 height 557
click at [406, 505] on icon at bounding box center [410, 506] width 9 height 12
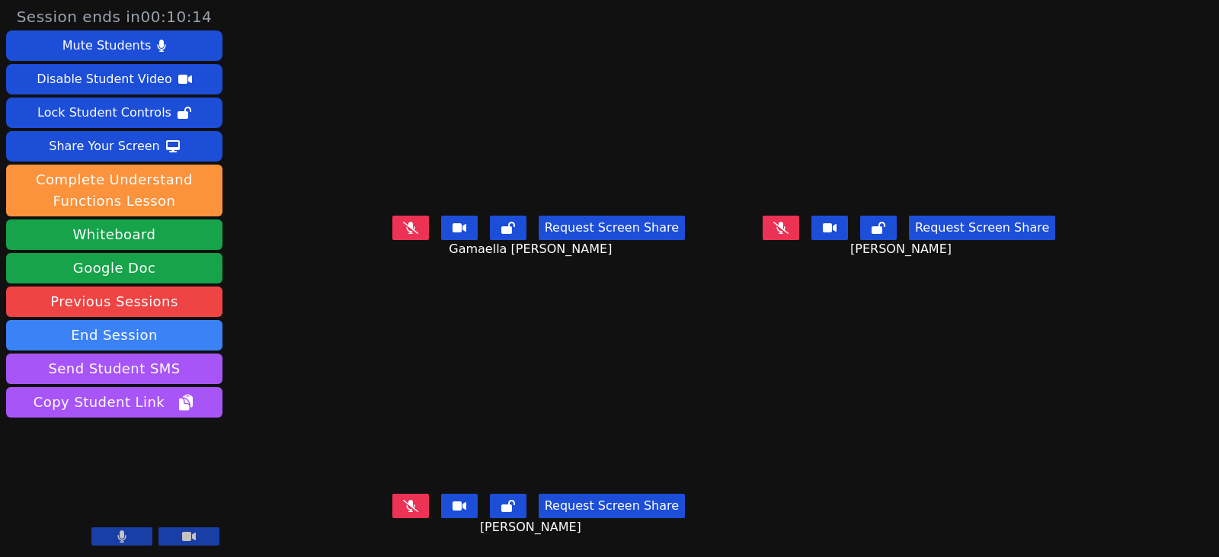
click at [799, 227] on button at bounding box center [781, 228] width 37 height 24
click at [799, 225] on button at bounding box center [781, 228] width 37 height 24
click at [392, 514] on button at bounding box center [410, 506] width 37 height 24
click at [406, 510] on icon at bounding box center [410, 506] width 9 height 12
click at [402, 228] on button at bounding box center [410, 228] width 37 height 24
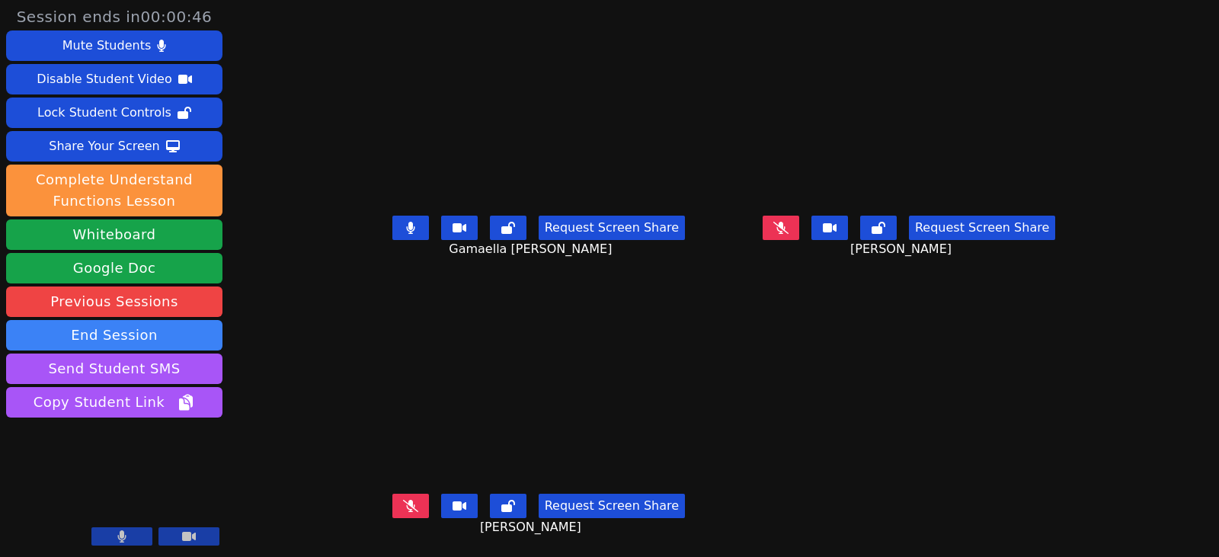
click at [392, 230] on button at bounding box center [410, 228] width 37 height 24
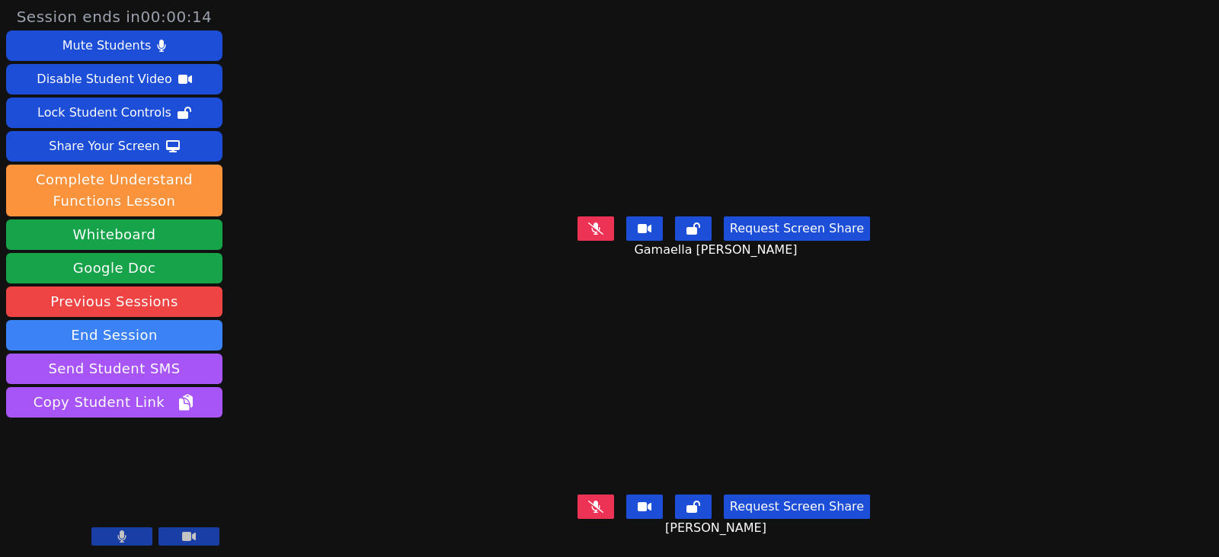
click at [461, 314] on div "[PERSON_NAME]" at bounding box center [724, 387] width 526 height 203
click at [587, 501] on button at bounding box center [596, 506] width 37 height 24
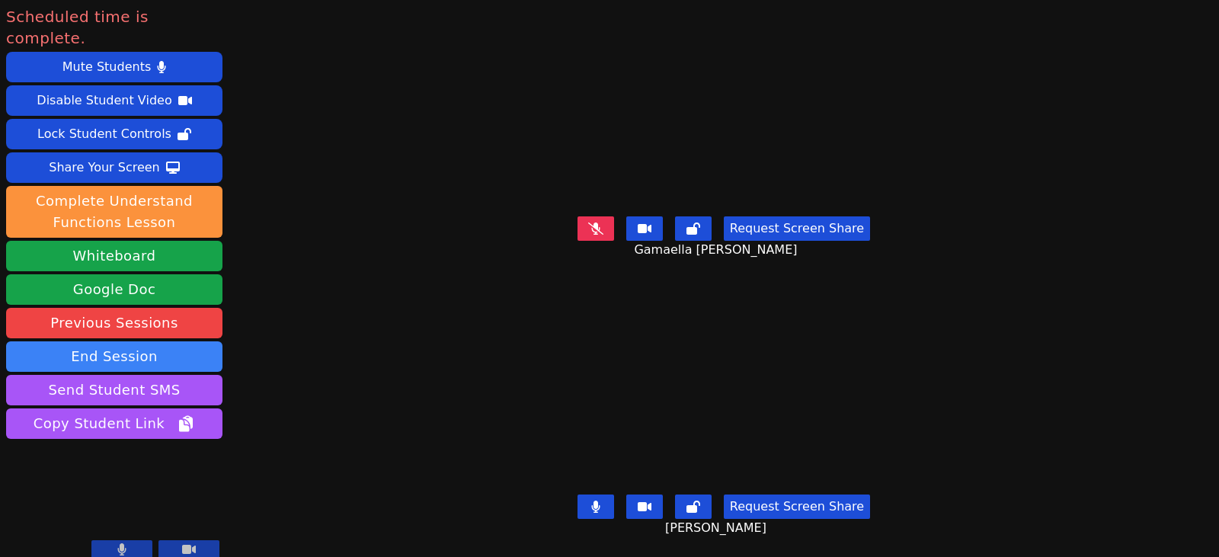
click at [608, 223] on button at bounding box center [596, 228] width 37 height 24
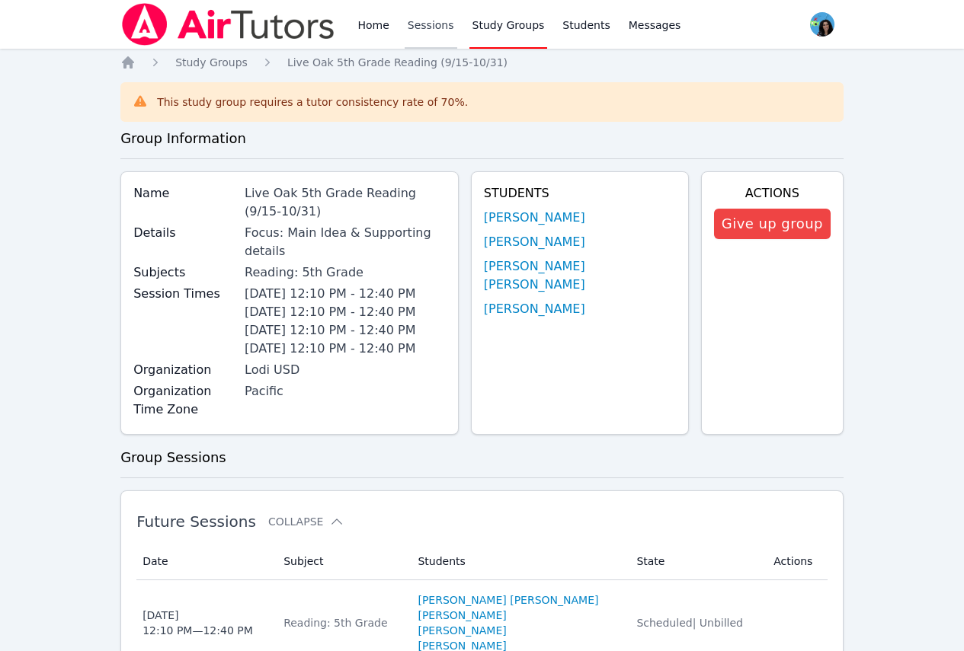
click at [425, 21] on link "Sessions" at bounding box center [431, 24] width 53 height 49
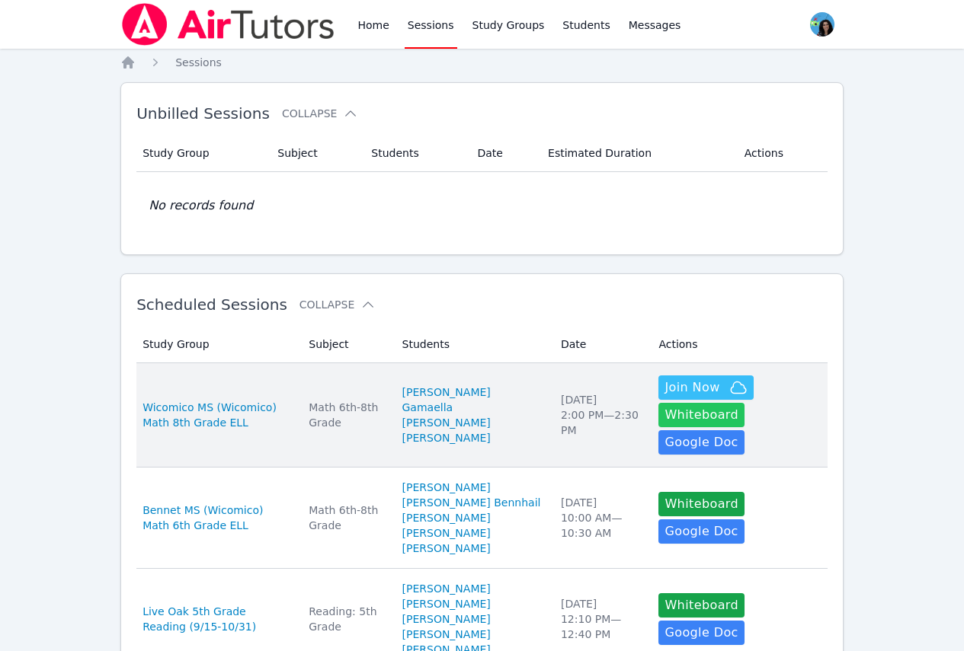
click at [744, 403] on button "Whiteboard" at bounding box center [701, 415] width 86 height 24
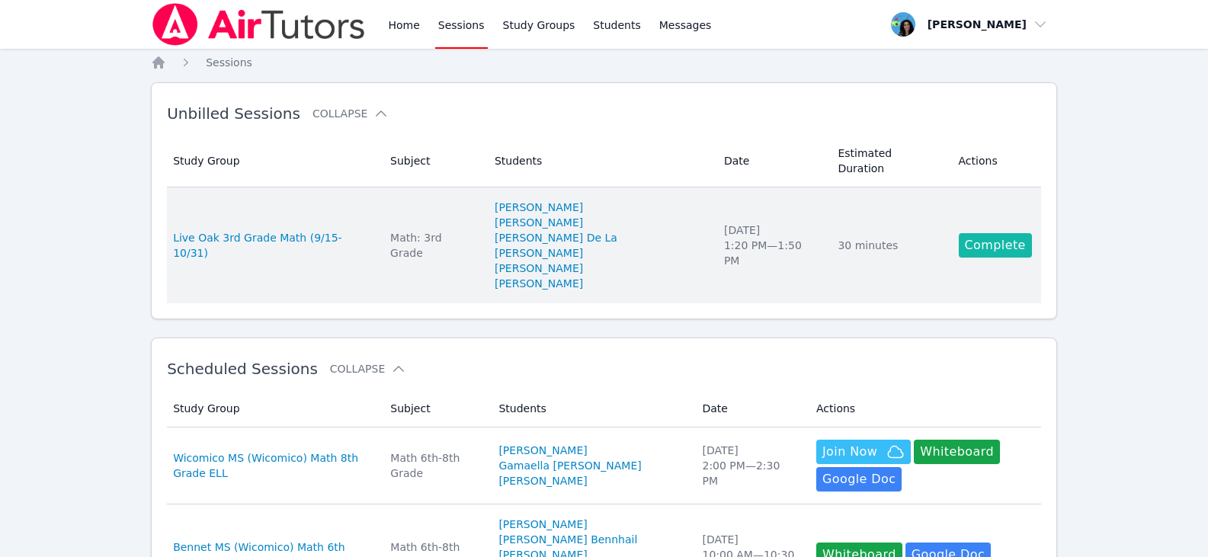
click at [994, 233] on link "Complete" at bounding box center [994, 245] width 73 height 24
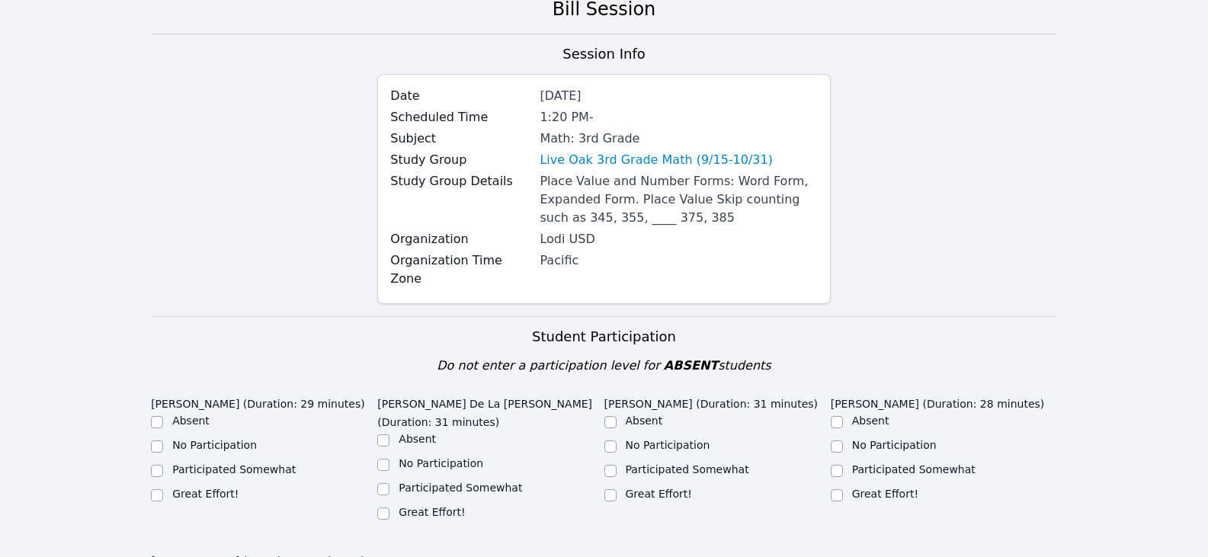
scroll to position [305, 0]
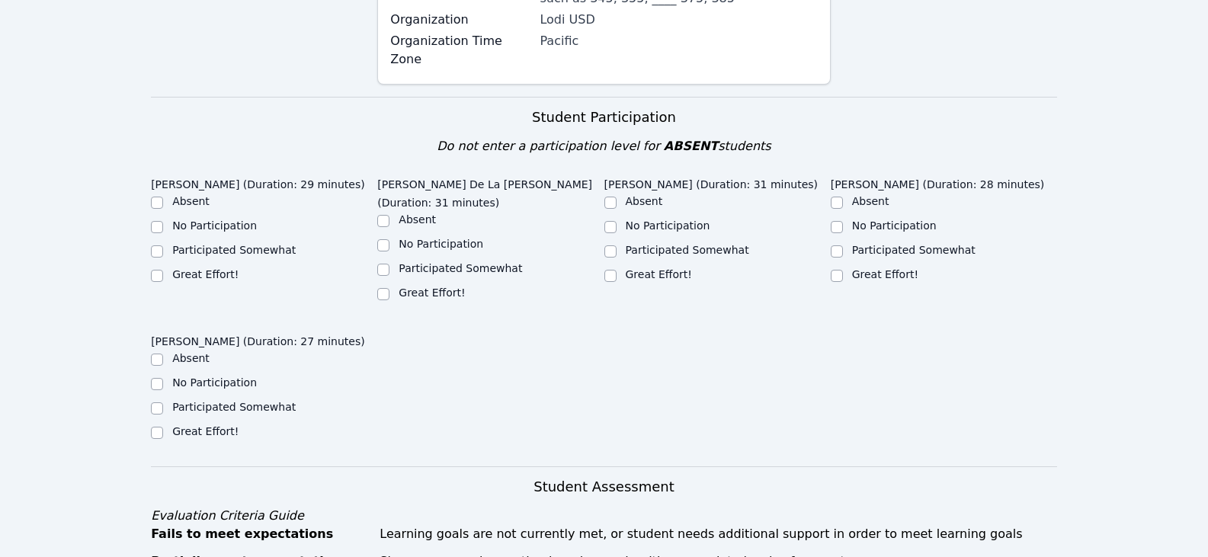
click at [194, 268] on label "Great Effort!" at bounding box center [205, 274] width 66 height 12
click at [163, 270] on input "Great Effort!" at bounding box center [157, 276] width 12 height 12
checkbox input "true"
click at [194, 425] on label "Great Effort!" at bounding box center [205, 431] width 66 height 12
click at [163, 427] on input "Great Effort!" at bounding box center [157, 433] width 12 height 12
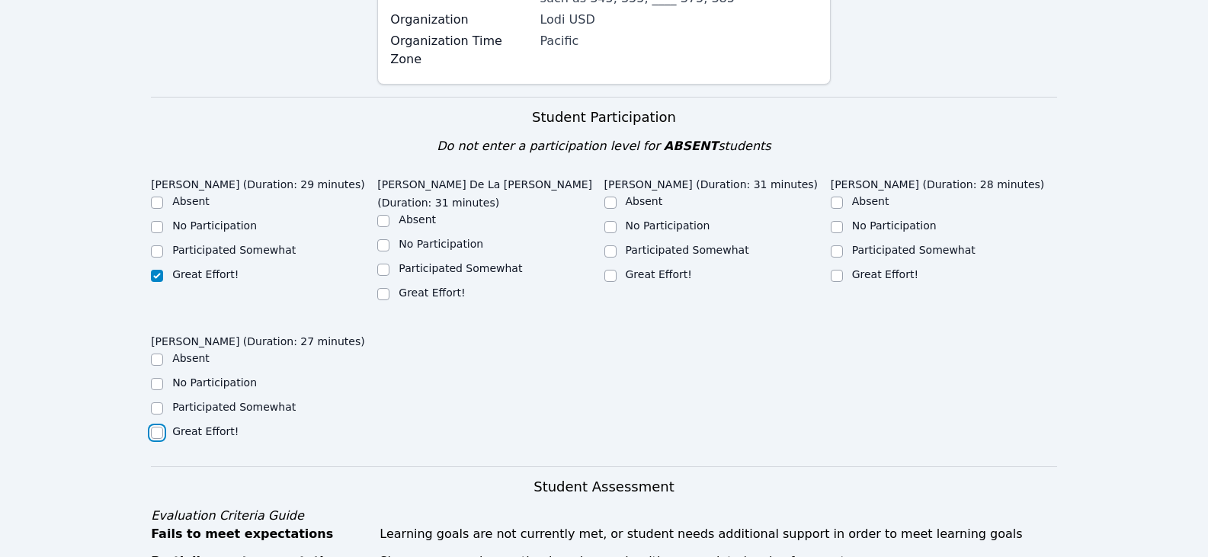
checkbox input "true"
click at [437, 286] on label "Great Effort!" at bounding box center [431, 292] width 66 height 12
click at [389, 288] on input "Great Effort!" at bounding box center [383, 294] width 12 height 12
checkbox input "true"
click at [613, 270] on input "Great Effort!" at bounding box center [610, 276] width 12 height 12
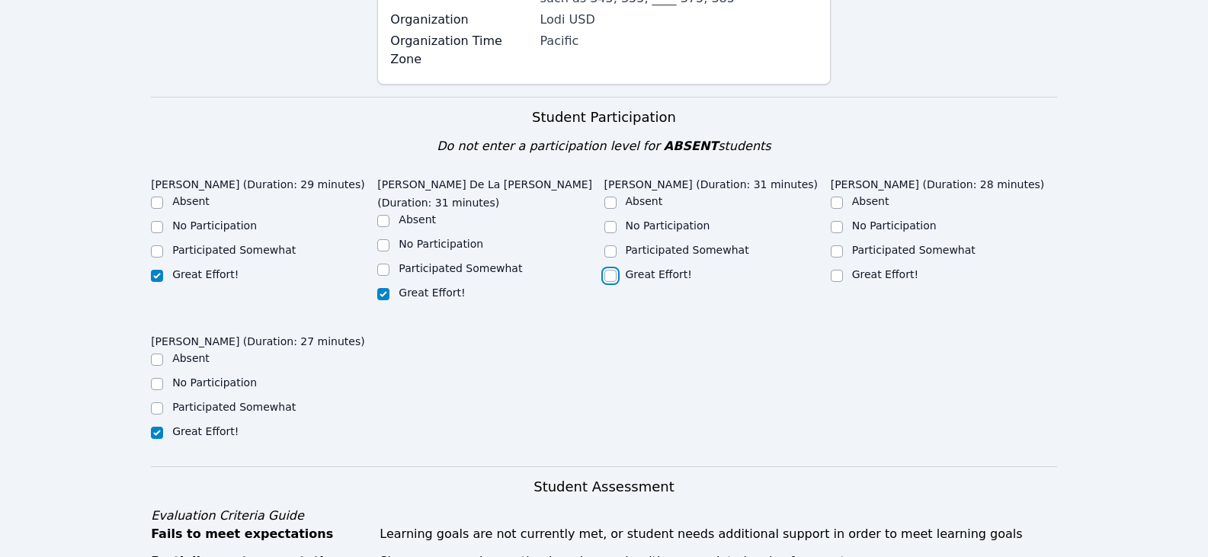
checkbox input "true"
click at [842, 270] on input "Great Effort!" at bounding box center [836, 276] width 12 height 12
checkbox input "true"
click at [425, 262] on label "Participated Somewhat" at bounding box center [459, 268] width 123 height 12
click at [389, 264] on input "Participated Somewhat" at bounding box center [383, 270] width 12 height 12
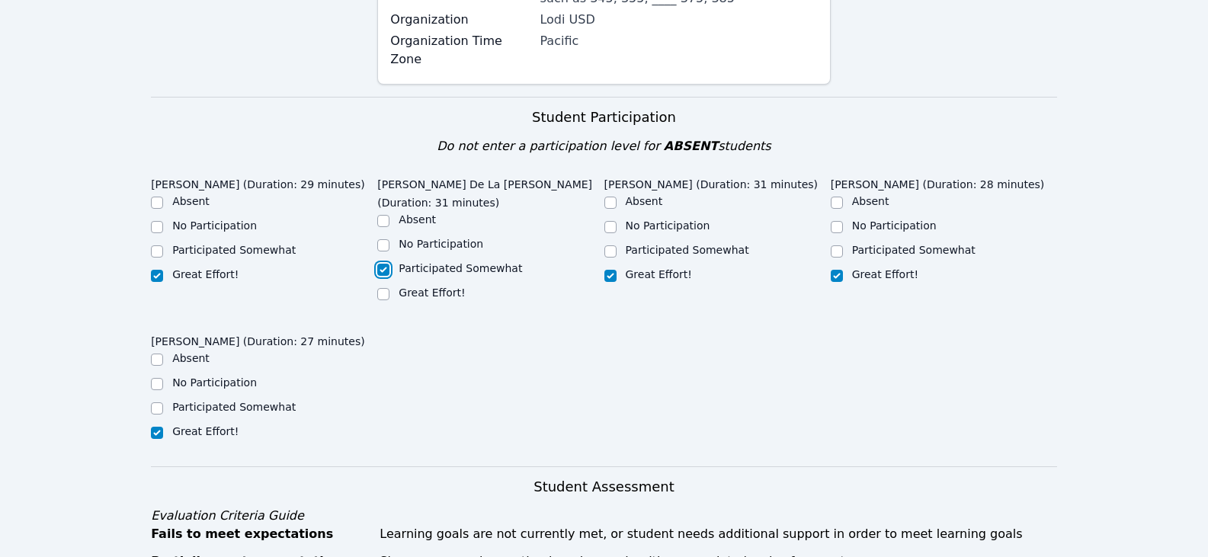
checkbox input "true"
checkbox input "false"
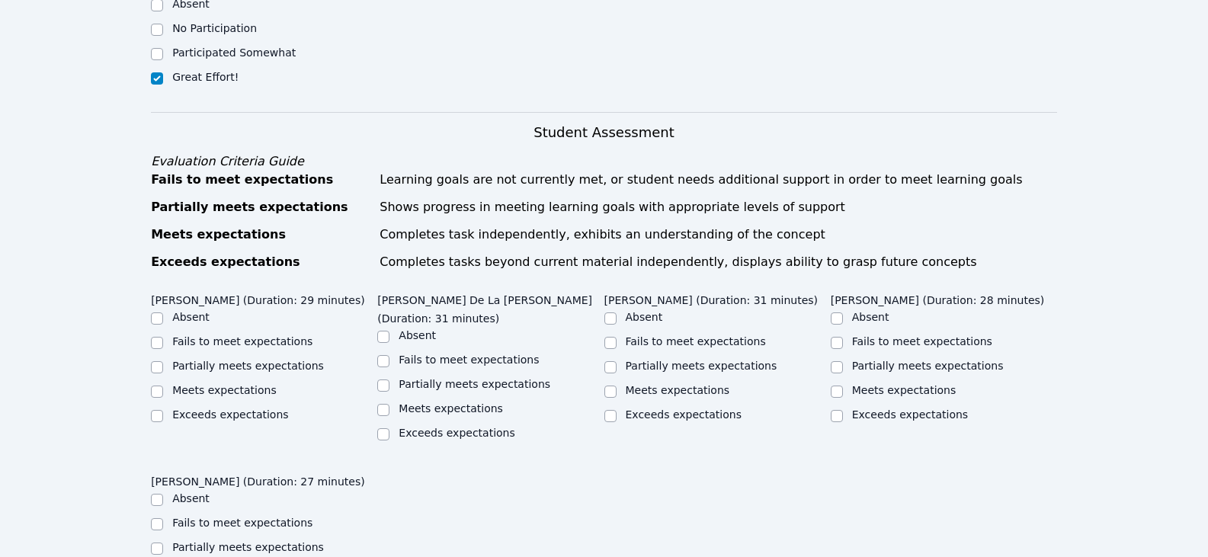
scroll to position [686, 0]
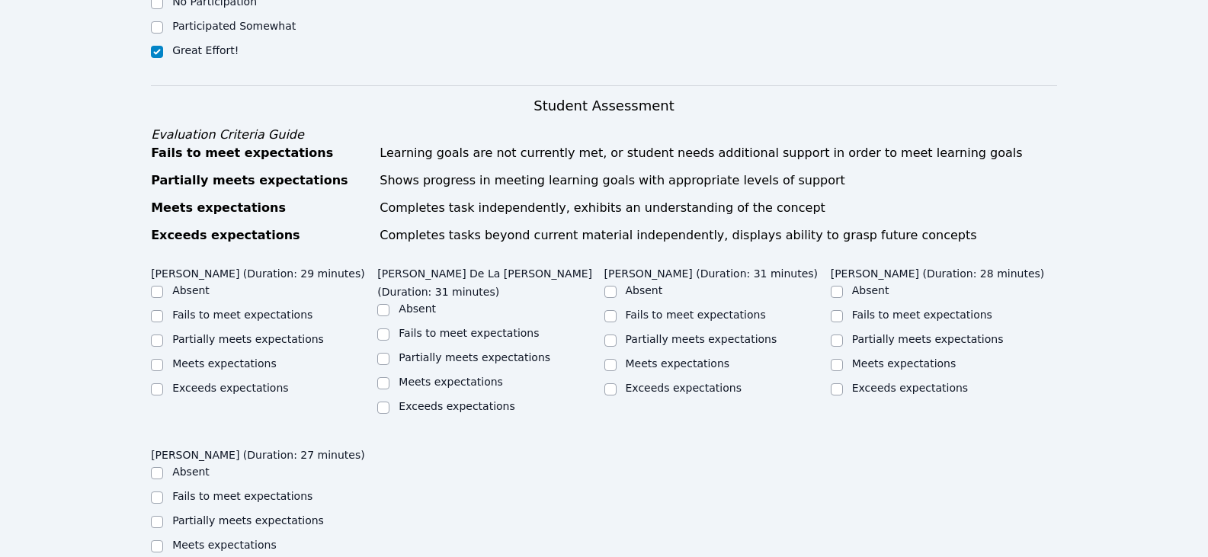
click at [444, 351] on label "Partially meets expectations" at bounding box center [474, 357] width 152 height 12
click at [389, 353] on input "Partially meets expectations" at bounding box center [383, 359] width 12 height 12
checkbox input "true"
click at [269, 333] on label "Partially meets expectations" at bounding box center [248, 339] width 152 height 12
click at [163, 334] on input "Partially meets expectations" at bounding box center [157, 340] width 12 height 12
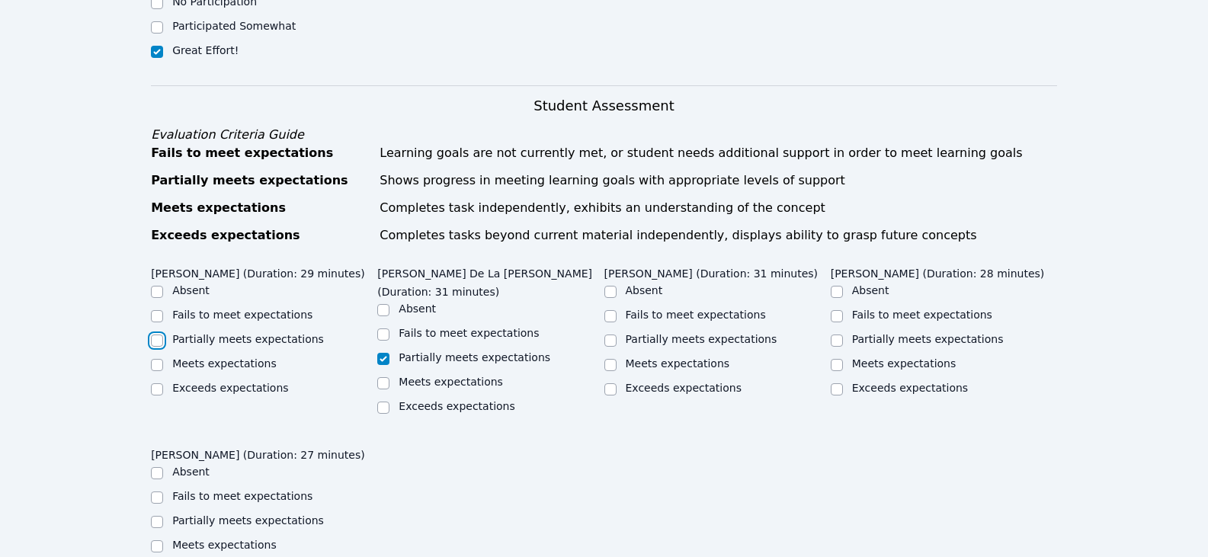
checkbox input "true"
click at [612, 359] on input "Meets expectations" at bounding box center [610, 365] width 12 height 12
checkbox input "true"
click at [840, 359] on input "Meets expectations" at bounding box center [836, 365] width 12 height 12
checkbox input "true"
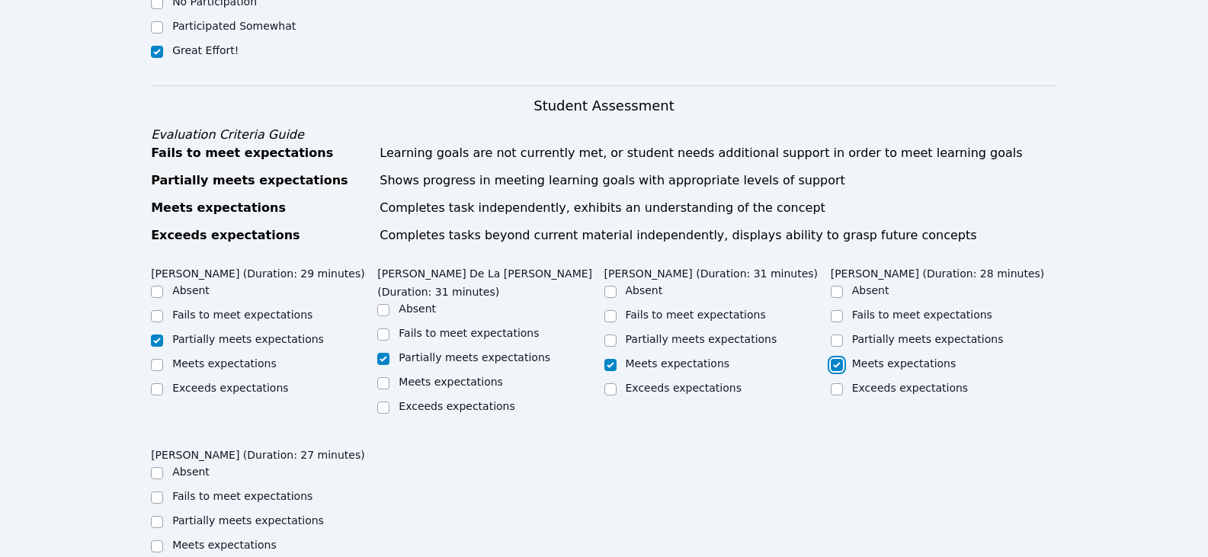
scroll to position [762, 0]
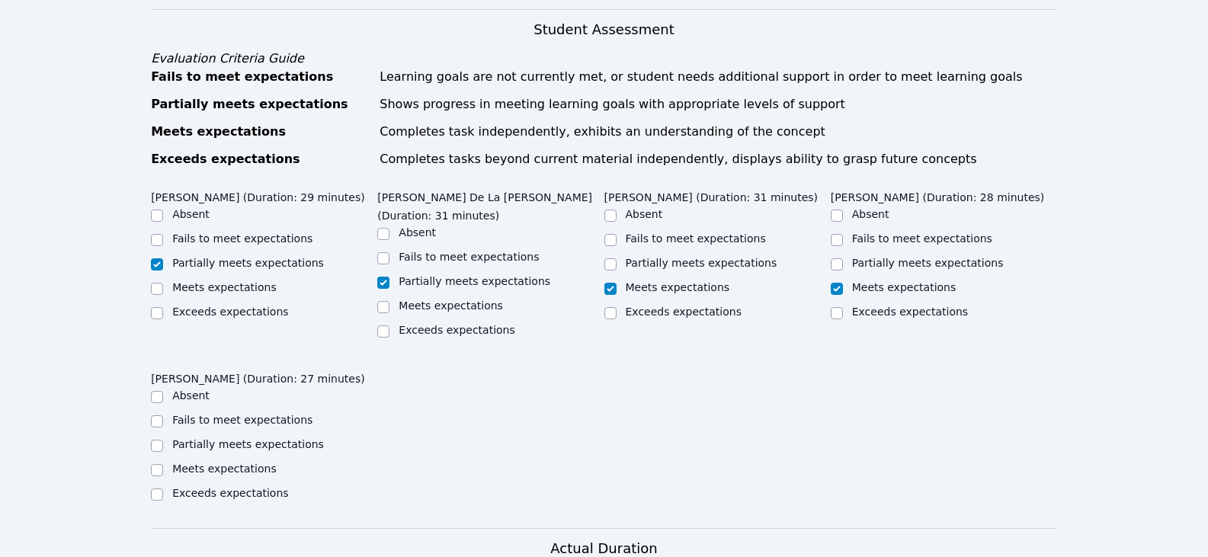
drag, startPoint x: 259, startPoint y: 428, endPoint x: 286, endPoint y: 441, distance: 30.3
click at [259, 438] on label "Partially meets expectations" at bounding box center [248, 444] width 152 height 12
click at [163, 440] on input "Partially meets expectations" at bounding box center [157, 446] width 12 height 12
checkbox input "true"
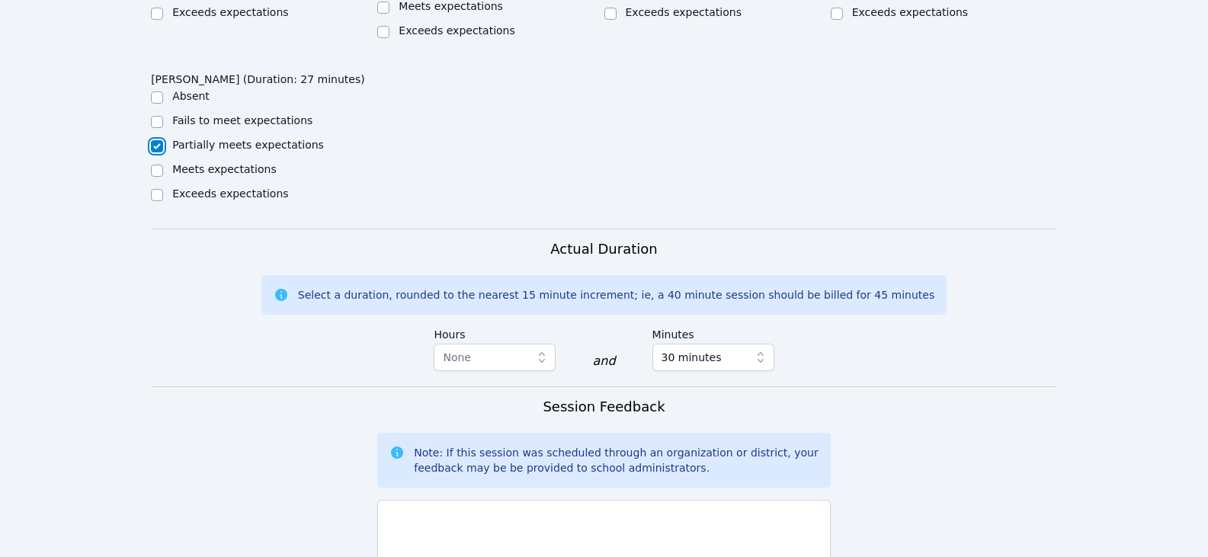
scroll to position [1143, 0]
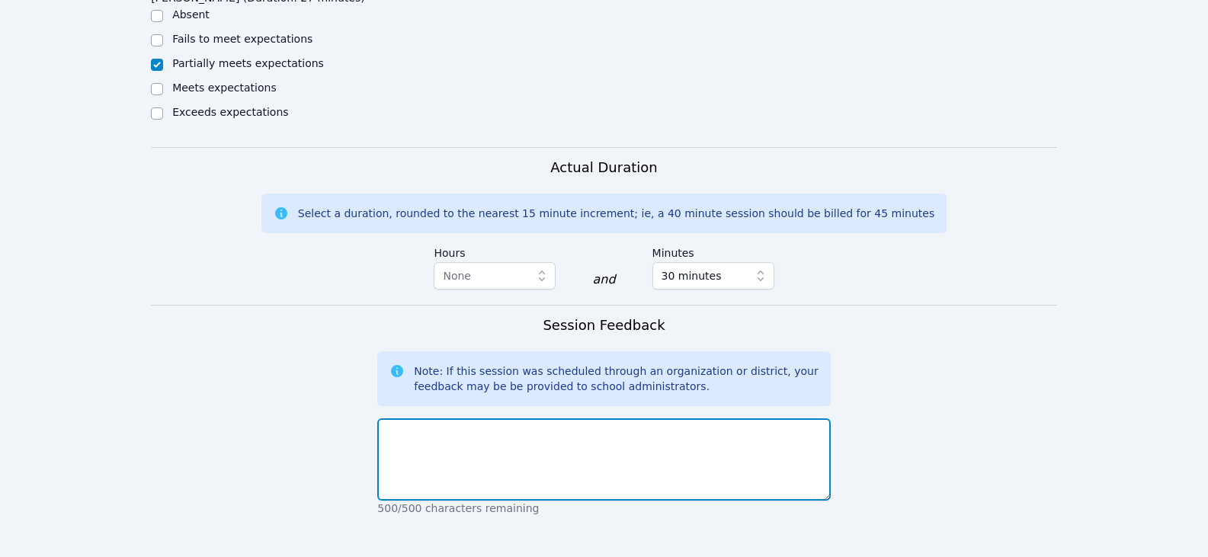
click at [510, 453] on textarea at bounding box center [603, 459] width 453 height 82
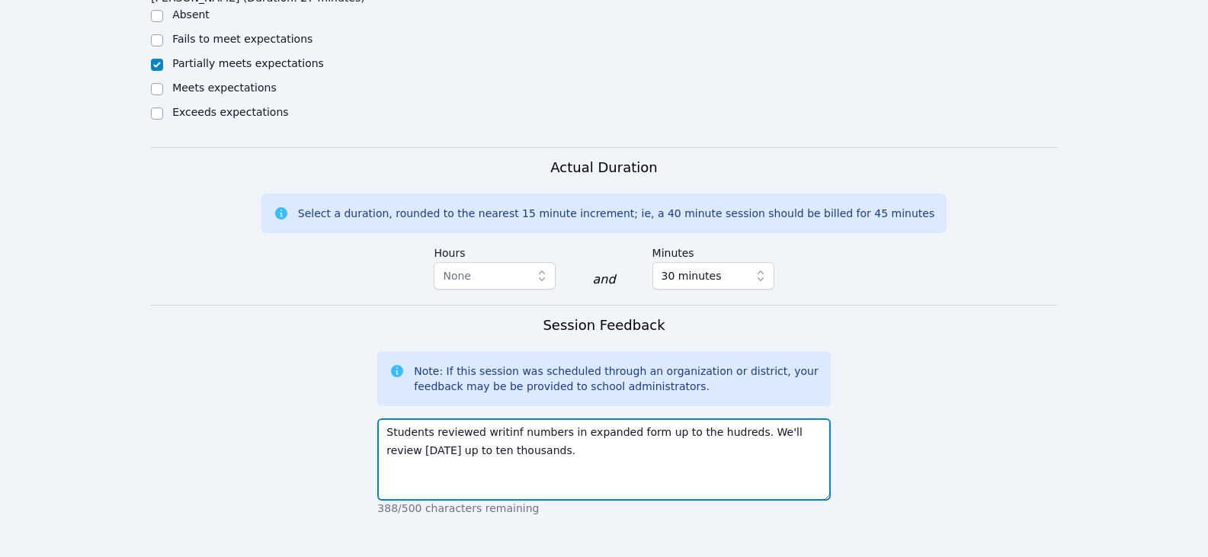
click at [725, 418] on textarea "Students reviewed writinf numbers in expanded form up to the hudreds. We'll rev…" at bounding box center [603, 459] width 453 height 82
drag, startPoint x: 587, startPoint y: 439, endPoint x: 643, endPoint y: 440, distance: 56.4
click at [587, 439] on textarea "Students reviewed writing numbers in expanded form up to the hundreds as a refr…" at bounding box center [603, 459] width 453 height 82
click at [686, 432] on textarea "Students reviewed writing numbers in expanded form up to the hundreds as a refr…" at bounding box center [603, 459] width 453 height 82
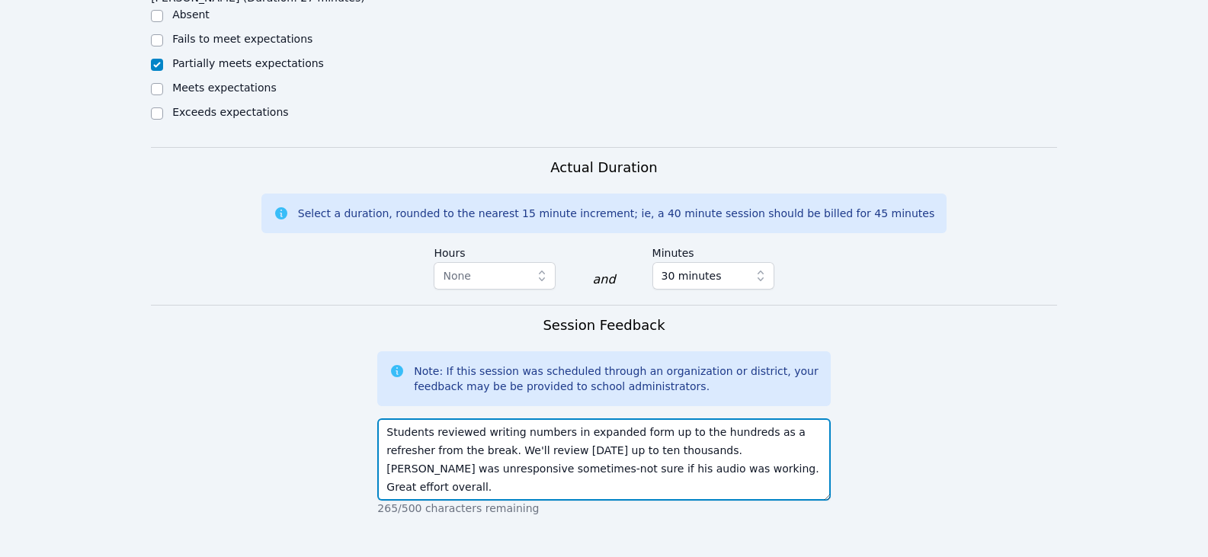
scroll to position [1219, 0]
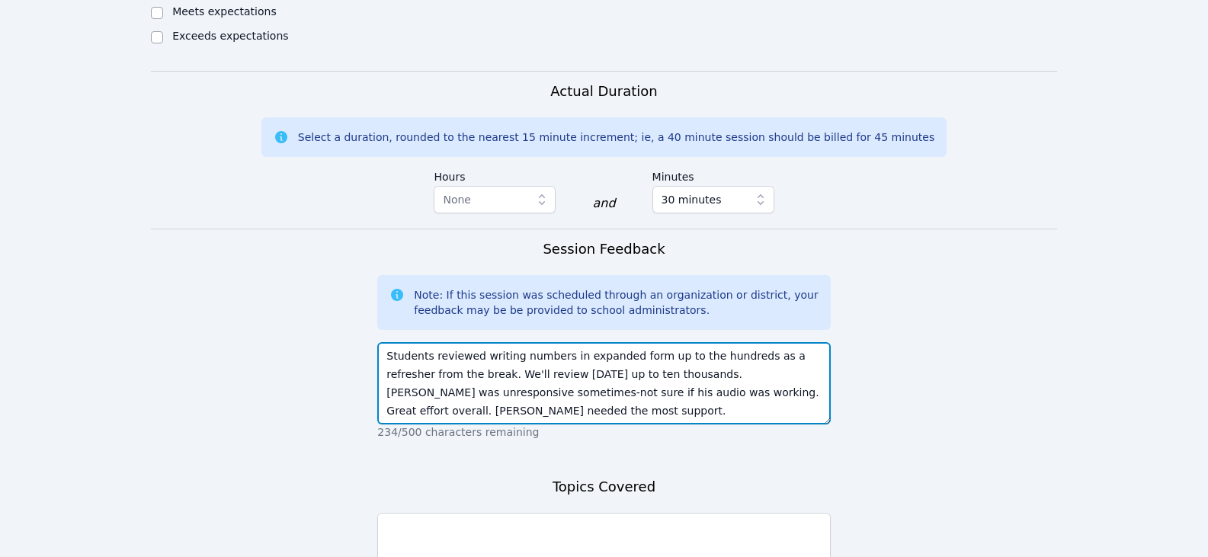
type textarea "Students reviewed writing numbers in expanded form up to the hundreds as a refr…"
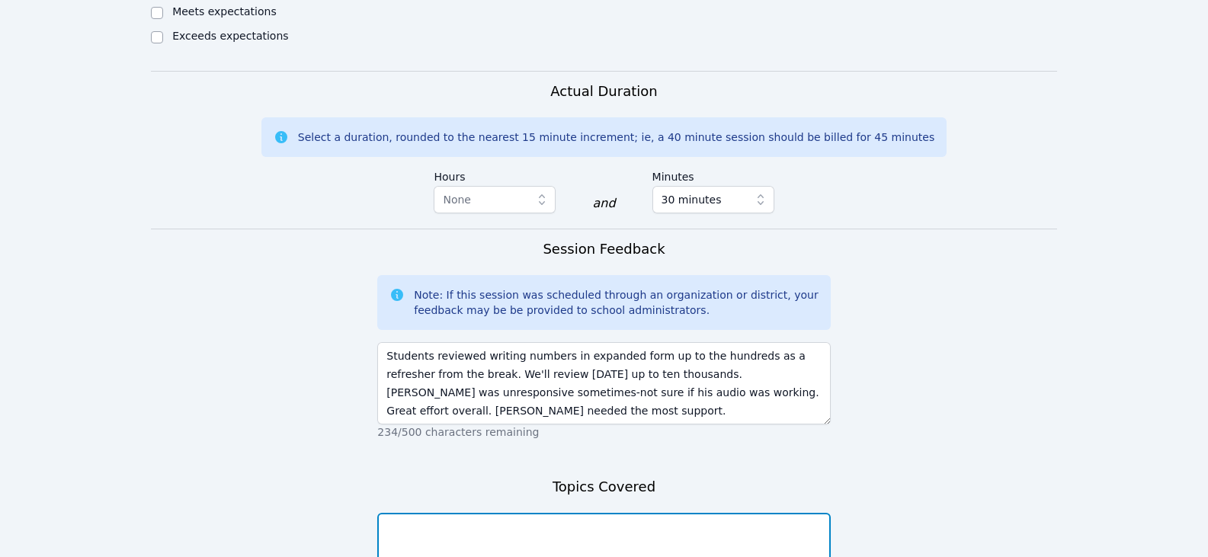
click at [536, 514] on textarea at bounding box center [603, 554] width 453 height 82
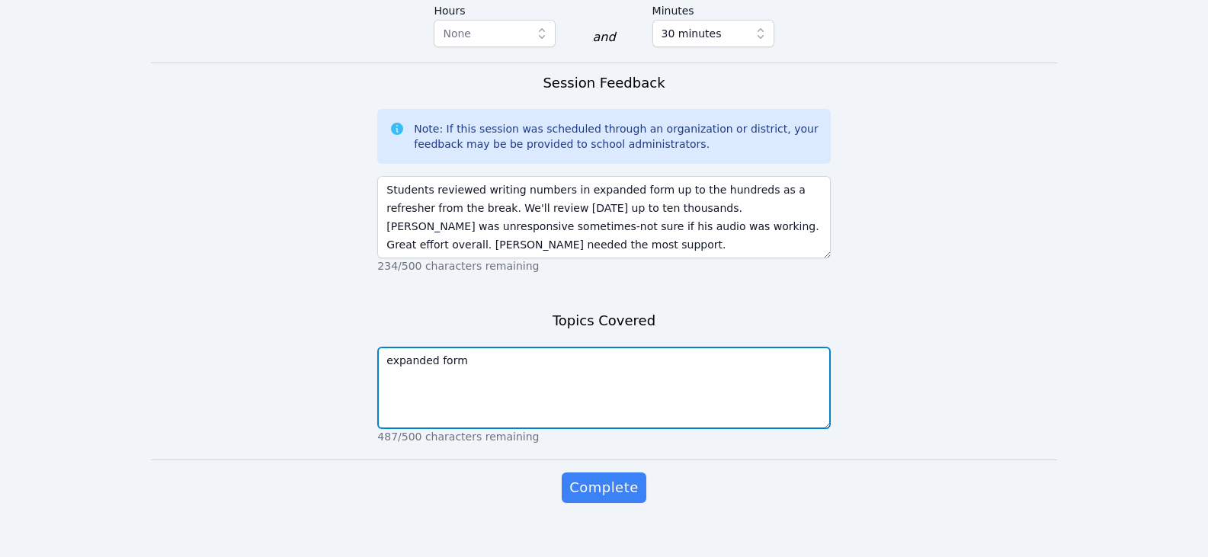
scroll to position [1386, 0]
type textarea "expanded form"
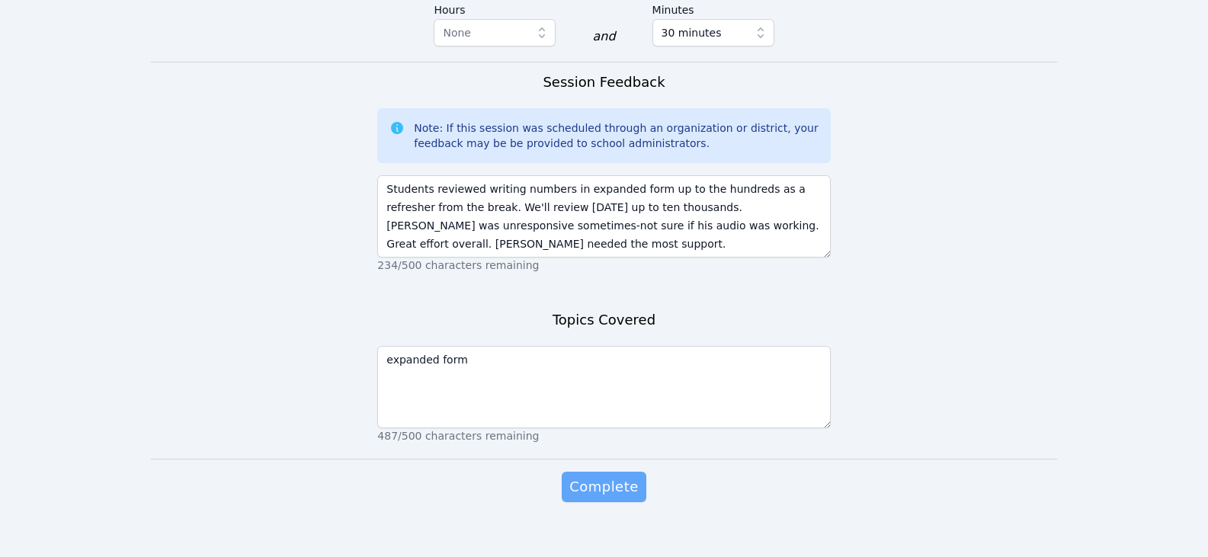
click at [586, 476] on span "Complete" at bounding box center [603, 486] width 69 height 21
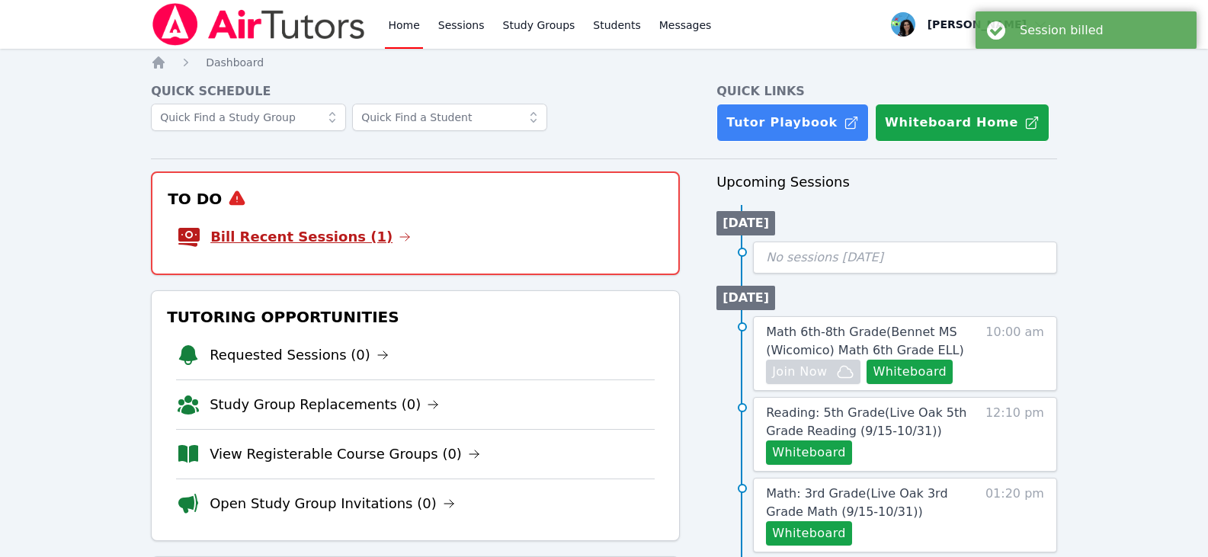
click at [398, 238] on icon at bounding box center [404, 237] width 12 height 12
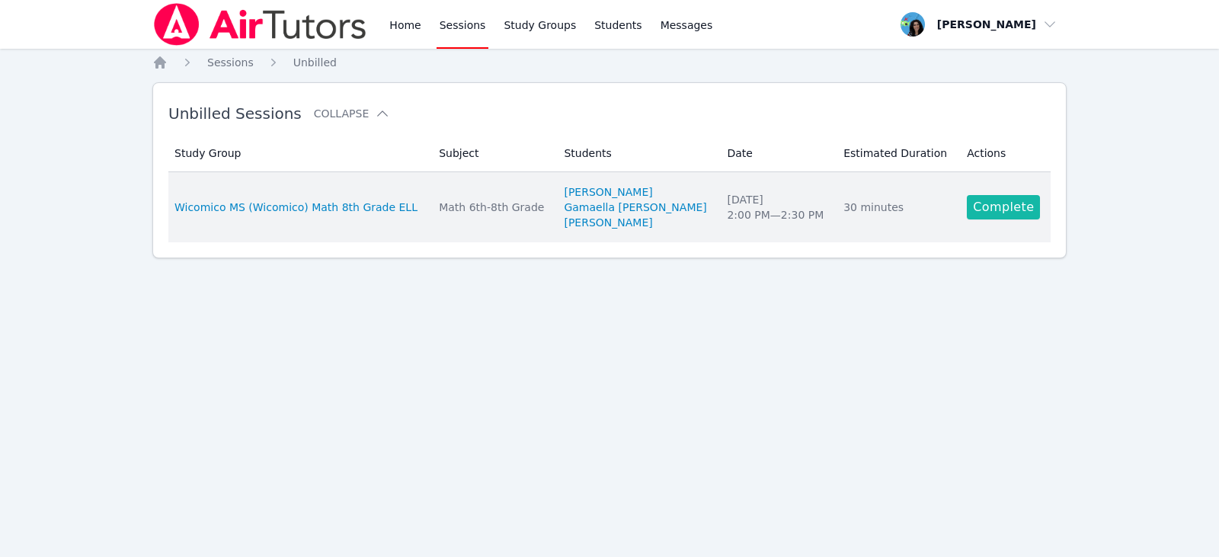
click at [995, 216] on link "Complete" at bounding box center [1003, 207] width 73 height 24
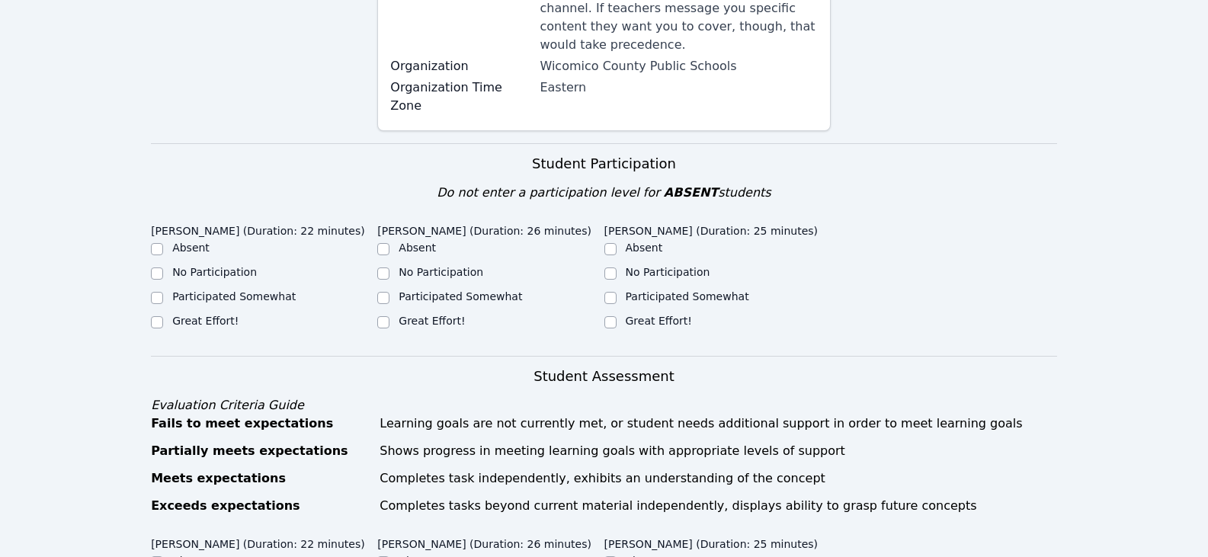
scroll to position [381, 0]
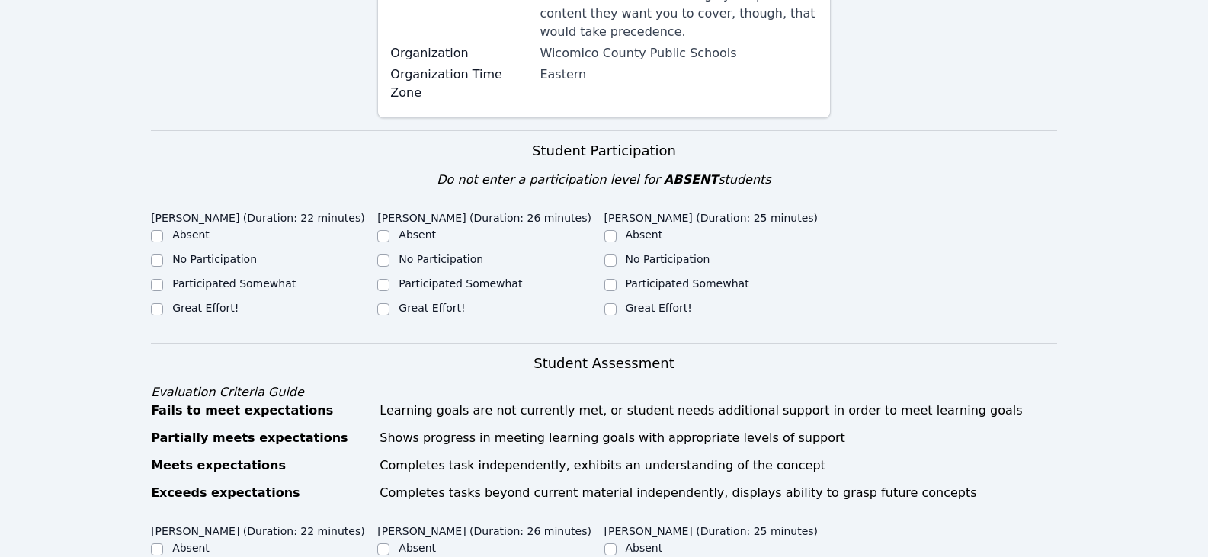
click at [213, 302] on label "Great Effort!" at bounding box center [205, 308] width 66 height 12
click at [163, 303] on input "Great Effort!" at bounding box center [157, 309] width 12 height 12
checkbox input "true"
click at [236, 277] on label "Participated Somewhat" at bounding box center [233, 283] width 123 height 12
click at [163, 279] on input "Participated Somewhat" at bounding box center [157, 285] width 12 height 12
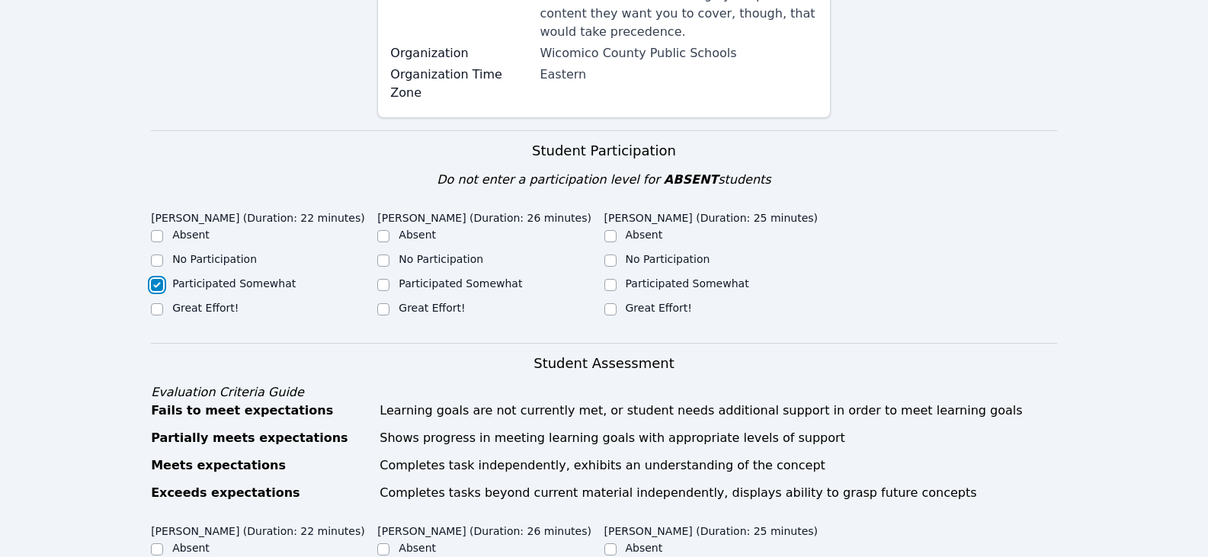
checkbox input "true"
checkbox input "false"
click at [393, 300] on div "Great Effort!" at bounding box center [490, 309] width 226 height 18
click at [602, 300] on div "Great Effort!" at bounding box center [490, 309] width 226 height 18
click at [613, 303] on input "Great Effort!" at bounding box center [610, 309] width 12 height 12
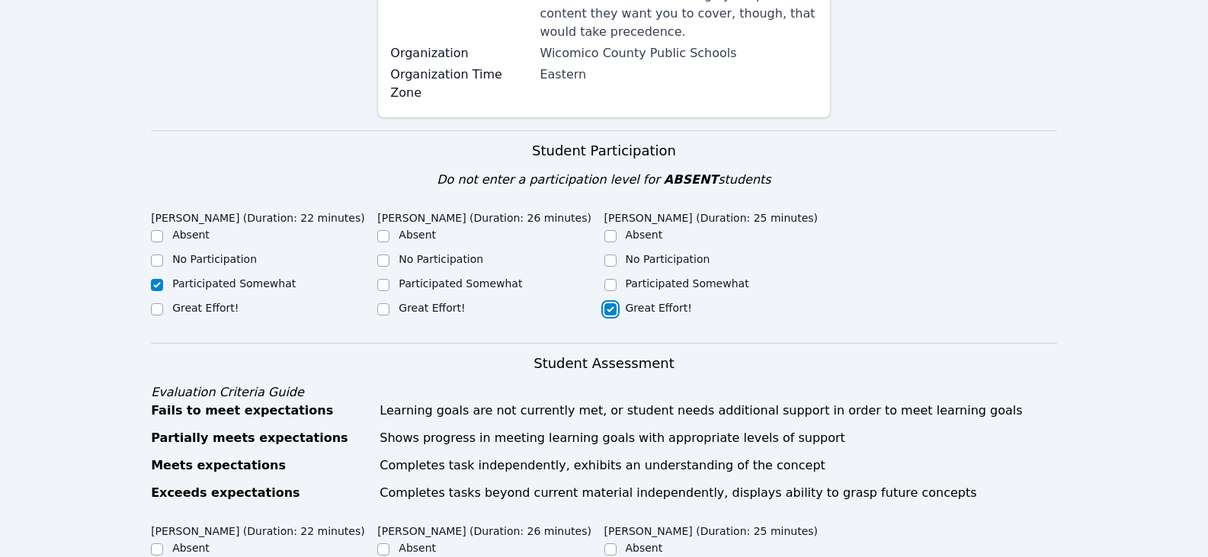
checkbox input "true"
click at [420, 302] on label "Great Effort!" at bounding box center [431, 308] width 66 height 12
click at [389, 303] on input "Great Effort!" at bounding box center [383, 309] width 12 height 12
checkbox input "true"
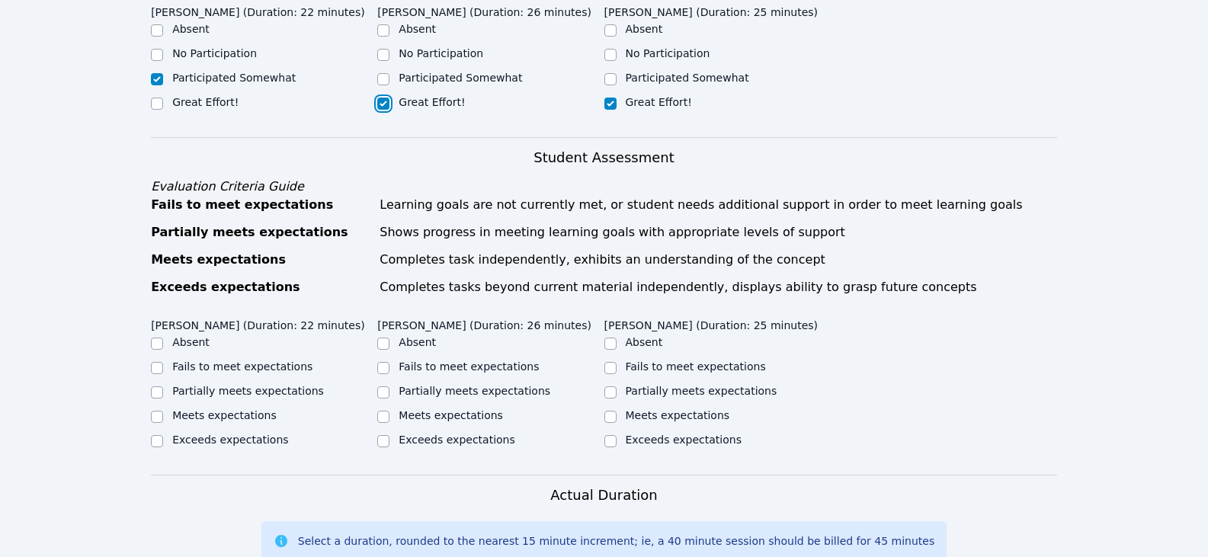
scroll to position [686, 0]
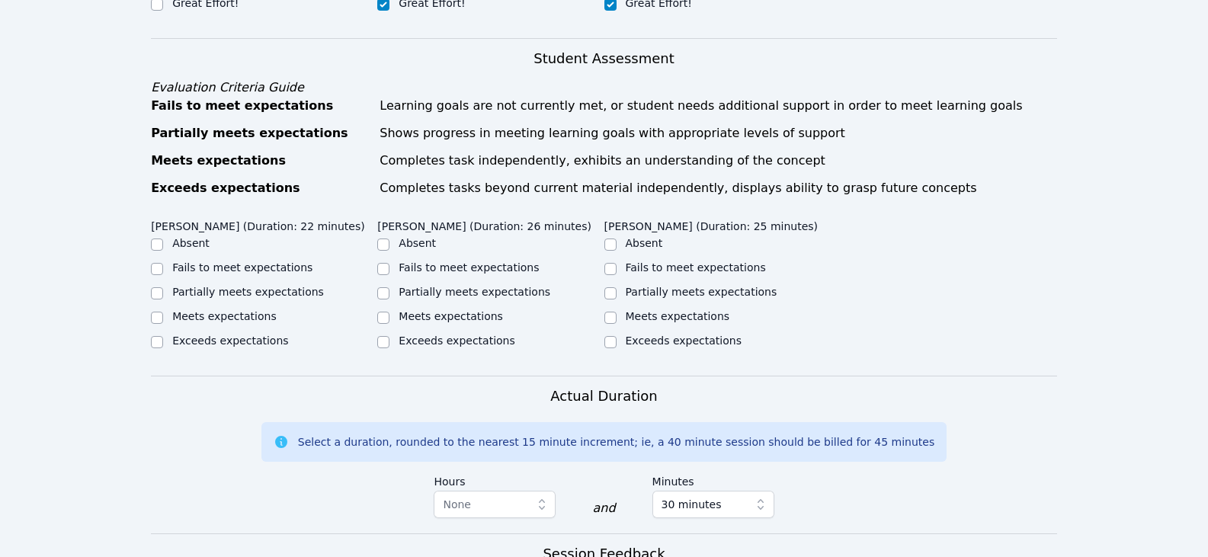
click at [271, 261] on label "Fails to meet expectations" at bounding box center [242, 267] width 140 height 12
click at [163, 263] on input "Fails to meet expectations" at bounding box center [157, 269] width 12 height 12
checkbox input "true"
click at [449, 286] on label "Partially meets expectations" at bounding box center [474, 292] width 152 height 12
click at [389, 287] on input "Partially meets expectations" at bounding box center [383, 293] width 12 height 12
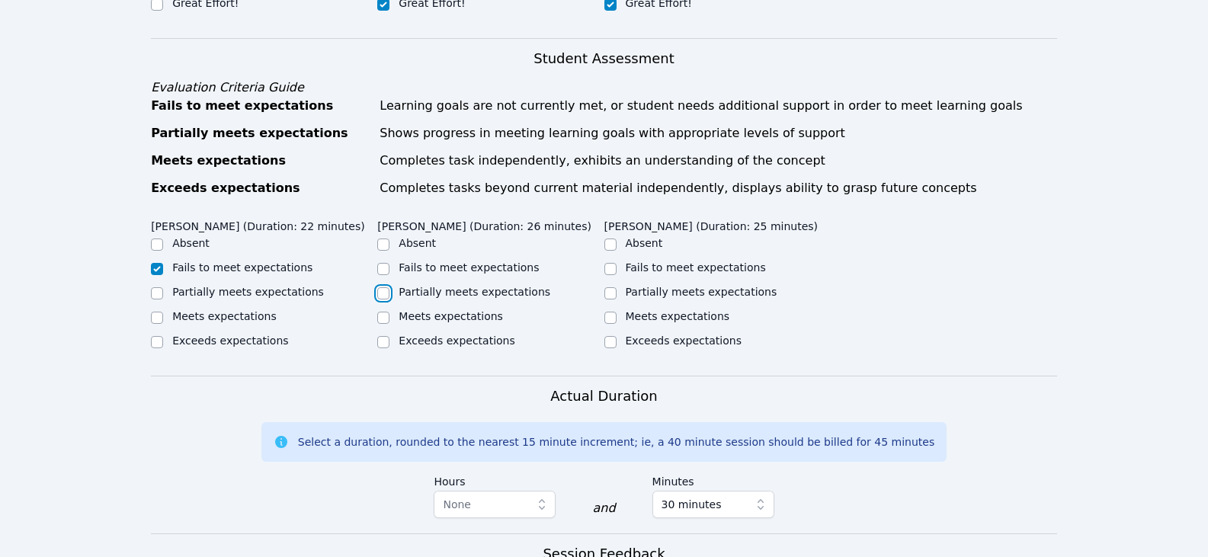
checkbox input "true"
click at [608, 287] on input "Partially meets expectations" at bounding box center [610, 293] width 12 height 12
checkbox input "true"
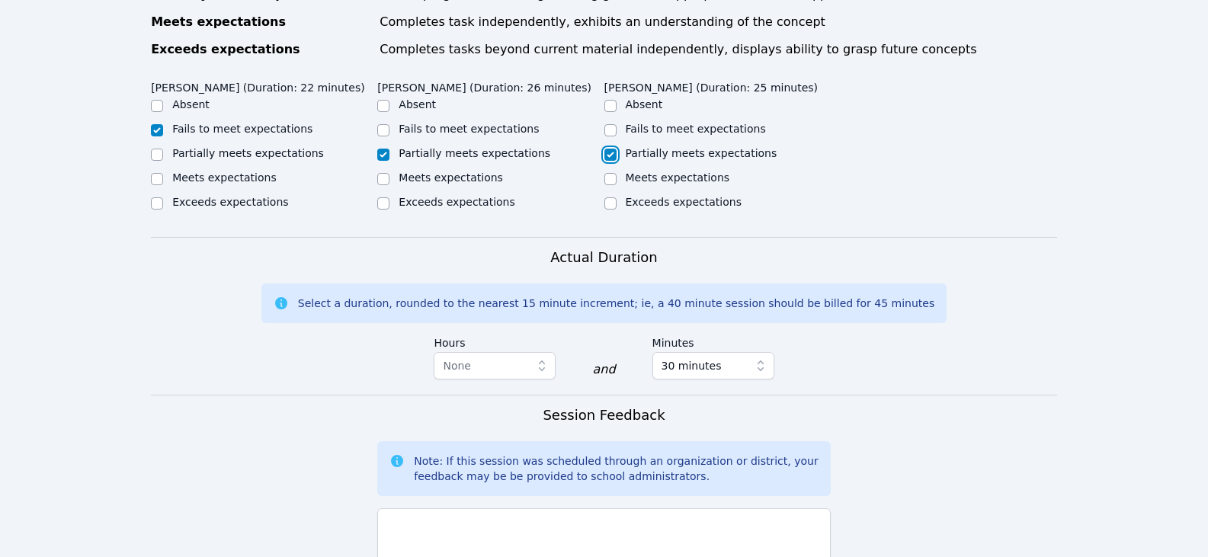
scroll to position [914, 0]
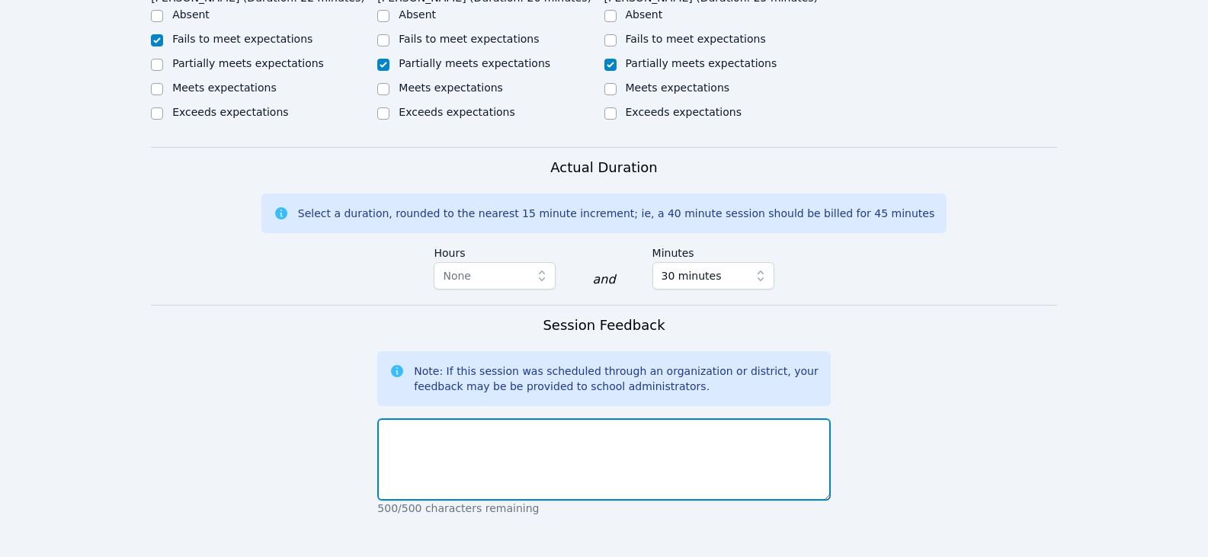
click at [566, 418] on textarea at bounding box center [603, 459] width 453 height 82
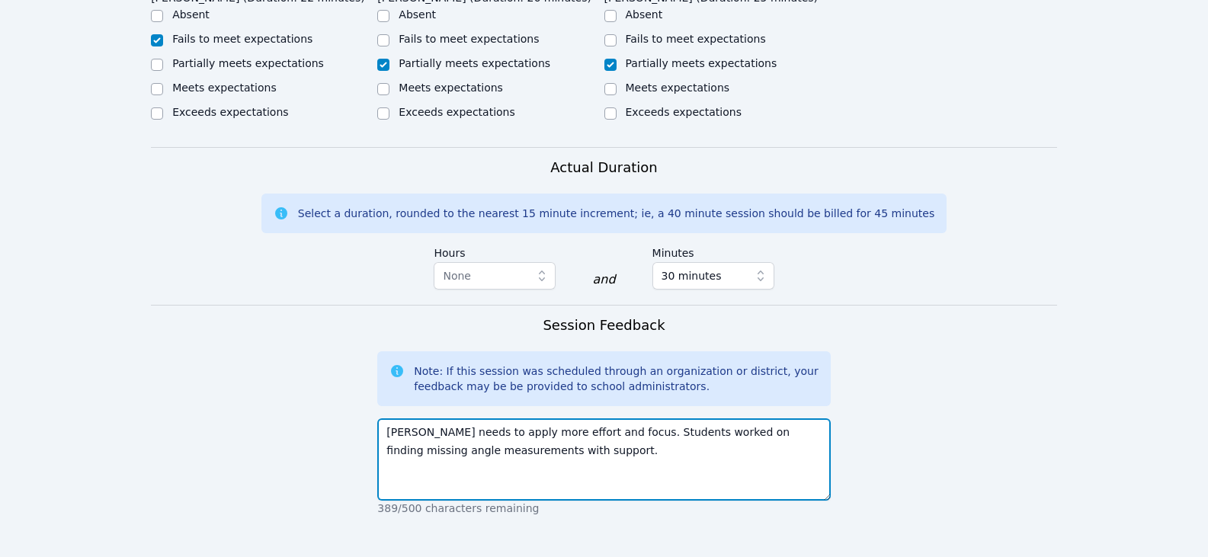
click at [595, 418] on textarea "[PERSON_NAME] needs to apply more effort and focus. Students worked on finding …" at bounding box center [603, 459] width 453 height 82
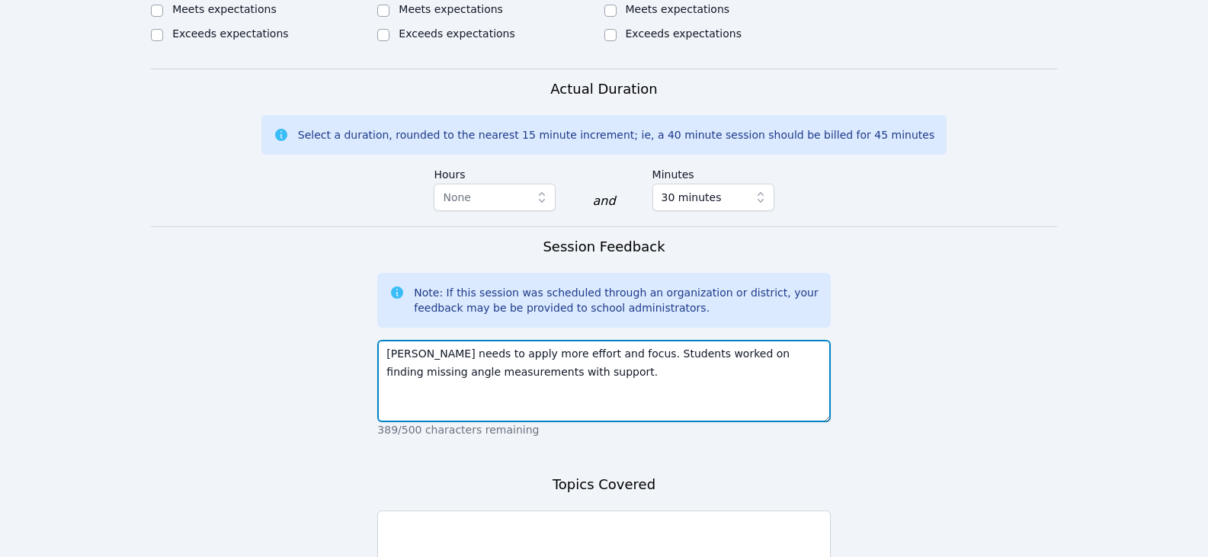
scroll to position [1067, 0]
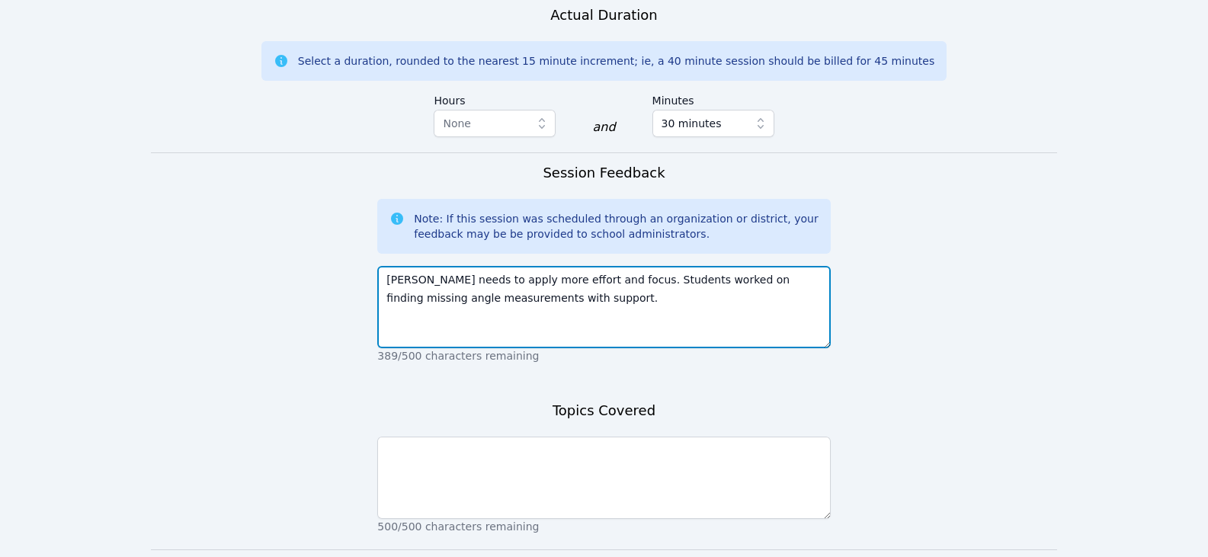
drag, startPoint x: 711, startPoint y: 230, endPoint x: 455, endPoint y: 248, distance: 256.7
click at [455, 266] on textarea "[PERSON_NAME] needs to apply more effort and focus. Students worked on finding …" at bounding box center [603, 307] width 453 height 82
type textarea "[PERSON_NAME] needs to apply more effort and focus. Students worked on finding …"
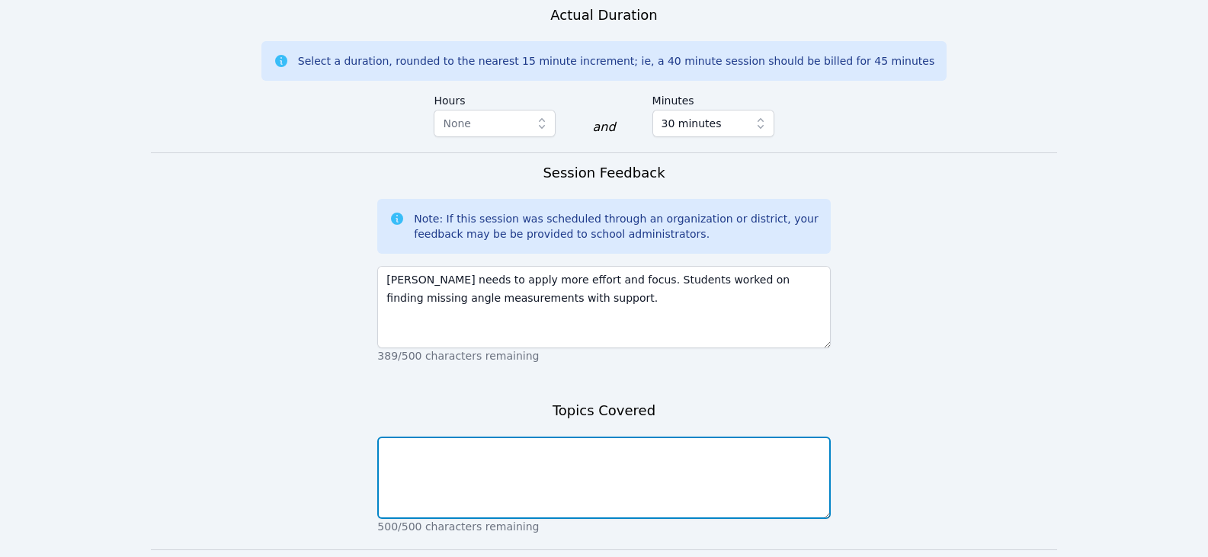
click at [448, 441] on textarea at bounding box center [603, 478] width 453 height 82
paste textarea "finding missing angle measurements"
type textarea "finding missing angle measurements"
